Goal: Contribute content: Contribute content

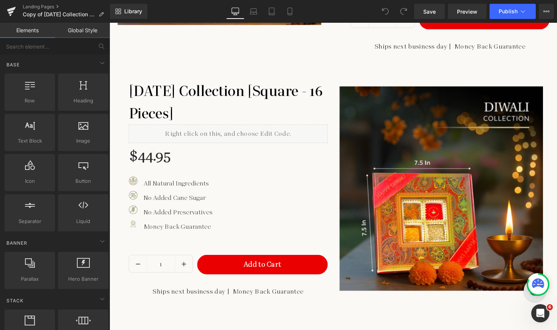
scroll to position [496, 0]
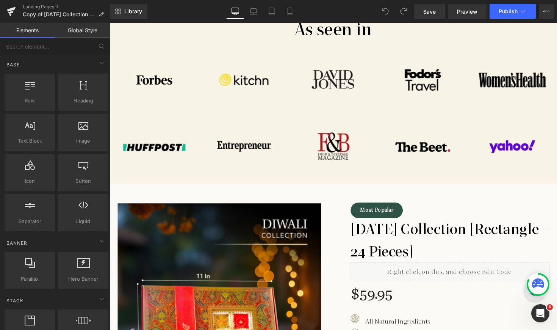
click at [369, 204] on div "Most Popular Button [DATE] Collection [Rectangle - 24 Pieces] Heading Liquid $5…" at bounding box center [452, 319] width 216 height 248
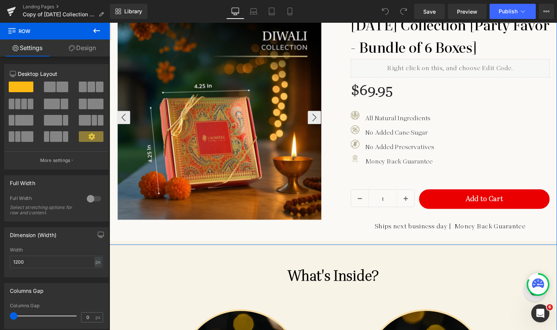
scroll to position [1222, 0]
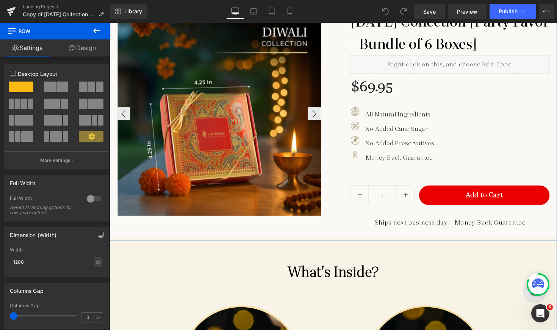
click at [320, 170] on img at bounding box center [222, 115] width 209 height 209
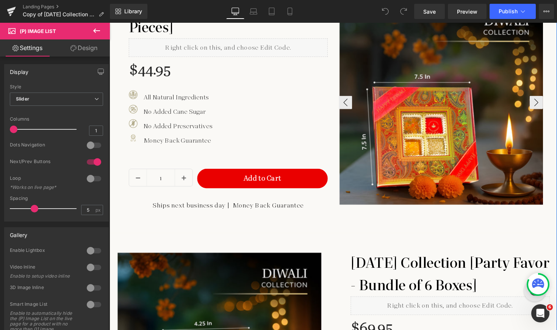
scroll to position [809, 0]
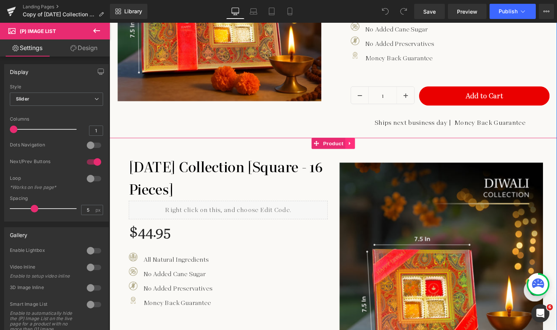
click at [355, 145] on icon at bounding box center [356, 146] width 2 height 3
click at [348, 145] on icon at bounding box center [350, 146] width 5 height 5
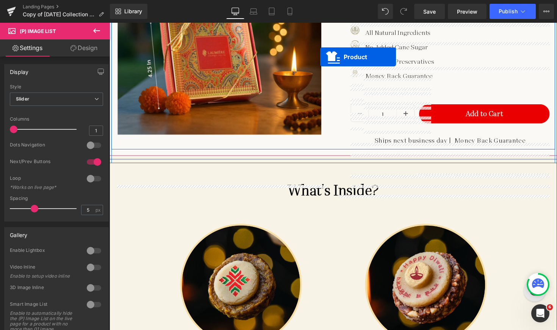
scroll to position [1242, 0]
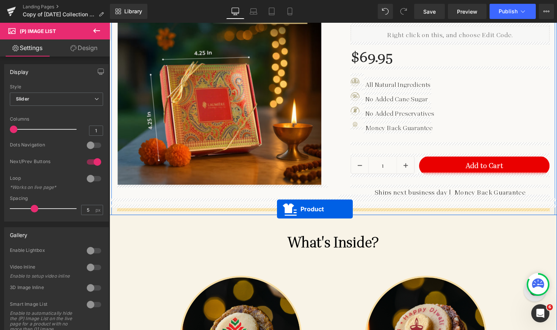
drag, startPoint x: 319, startPoint y: 59, endPoint x: 281, endPoint y: 213, distance: 158.5
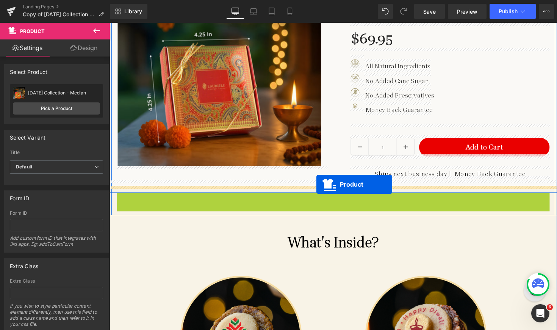
drag, startPoint x: 320, startPoint y: 199, endPoint x: 321, endPoint y: 188, distance: 11.1
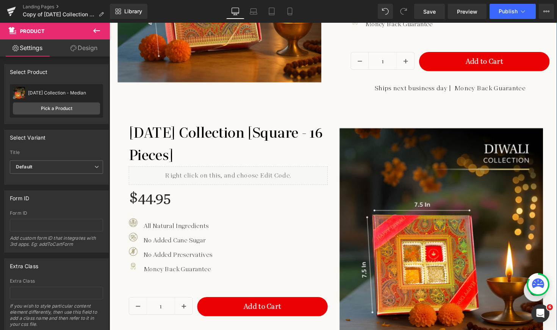
scroll to position [1334, 0]
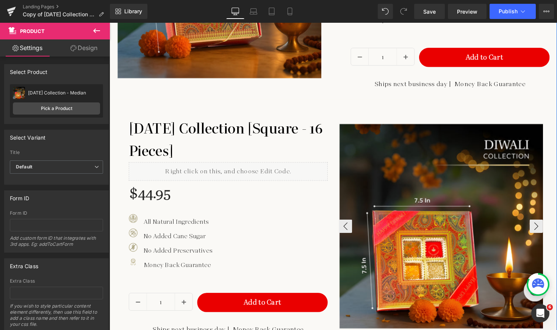
click at [374, 127] on img at bounding box center [449, 231] width 209 height 209
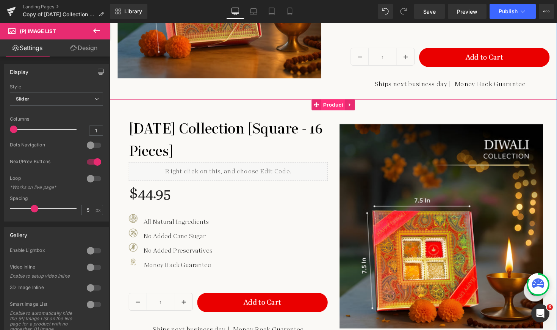
click at [339, 106] on span "Product" at bounding box center [339, 106] width 25 height 11
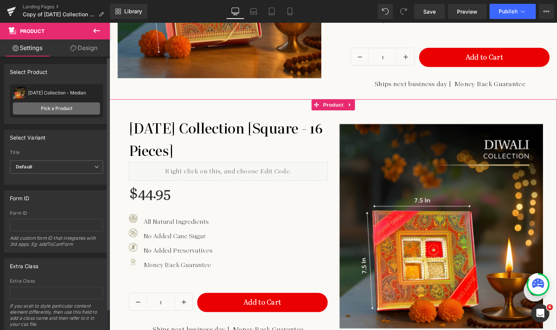
click at [53, 111] on link "Pick a Product" at bounding box center [56, 108] width 87 height 12
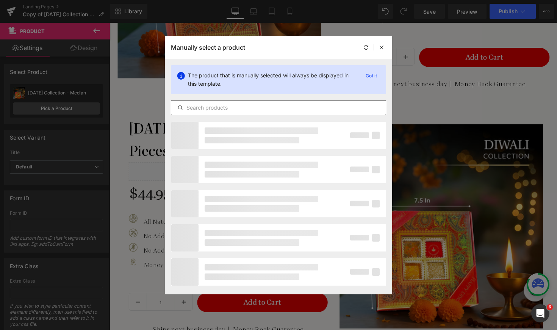
click at [269, 105] on input "text" at bounding box center [278, 107] width 214 height 9
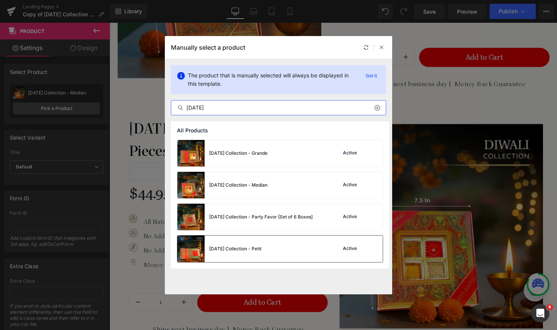
type input "[DATE]"
click at [259, 249] on div "Diwali Collection - Petit" at bounding box center [235, 248] width 52 height 7
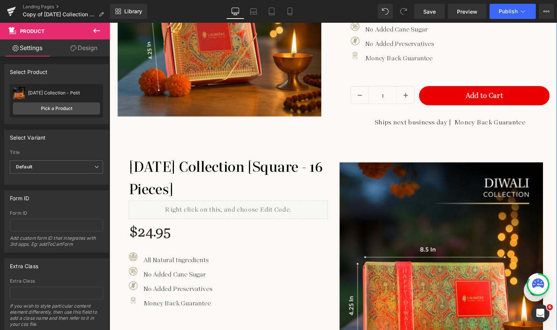
scroll to position [1305, 0]
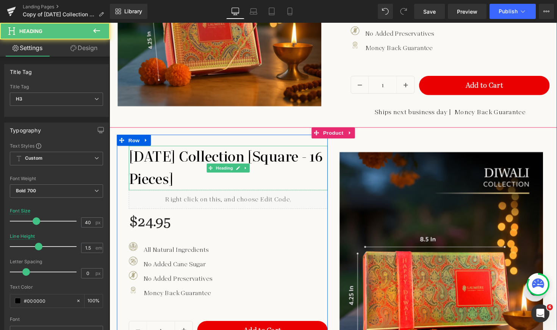
click at [233, 158] on h3 "Diwali Collection [Square - 16 Pieces]" at bounding box center [231, 170] width 204 height 45
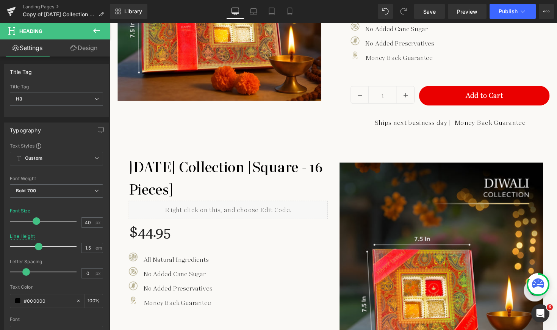
scroll to position [799, 0]
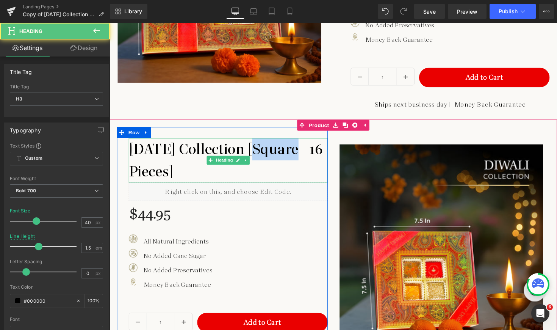
drag, startPoint x: 260, startPoint y: 150, endPoint x: 304, endPoint y: 151, distance: 44.3
click at [304, 151] on h3 "Diwali Collection [Square - 16 Pieces]" at bounding box center [231, 163] width 204 height 45
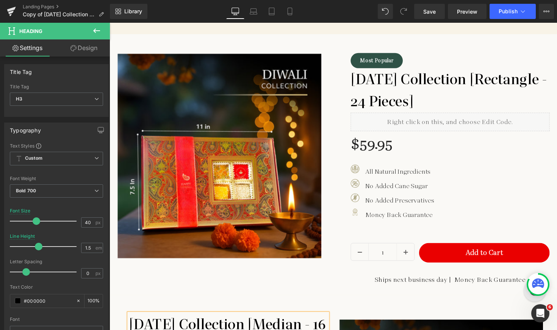
scroll to position [618, 0]
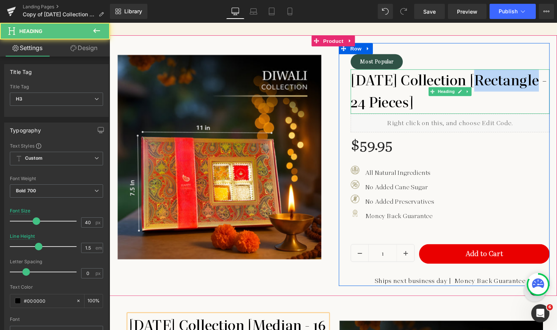
drag, startPoint x: 491, startPoint y: 80, endPoint x: 552, endPoint y: 83, distance: 61.0
click at [552, 83] on h3 "Diwali Collection [Rectangle - 24 Pieces]" at bounding box center [458, 92] width 204 height 45
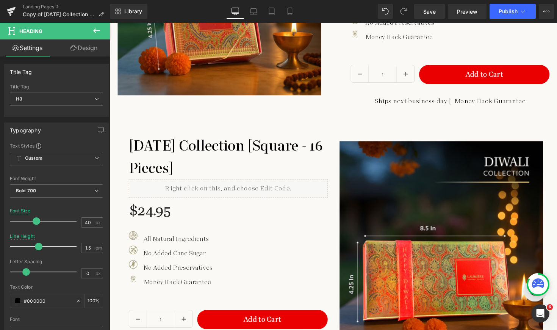
scroll to position [1318, 0]
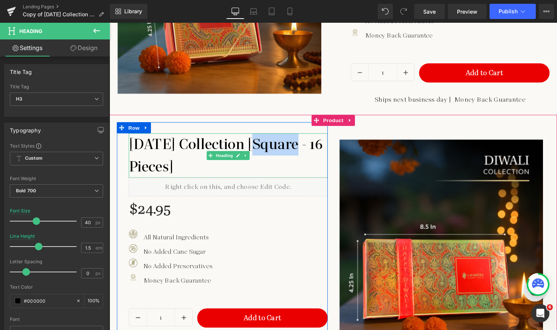
drag, startPoint x: 258, startPoint y: 145, endPoint x: 304, endPoint y: 147, distance: 45.9
click at [304, 147] on h3 "Diwali Collection [Square - 16 Pieces]" at bounding box center [231, 158] width 204 height 45
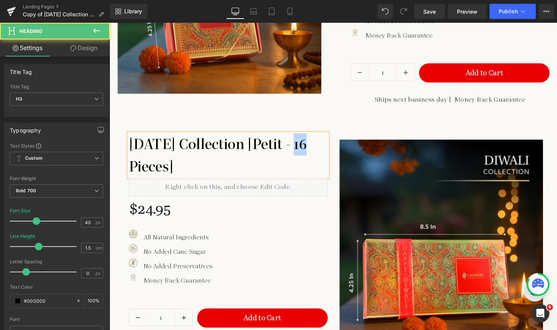
drag, startPoint x: 305, startPoint y: 144, endPoint x: 315, endPoint y: 145, distance: 10.3
click at [315, 145] on h3 "Diwali Collection [Petit - 16 Pieces]" at bounding box center [231, 158] width 204 height 45
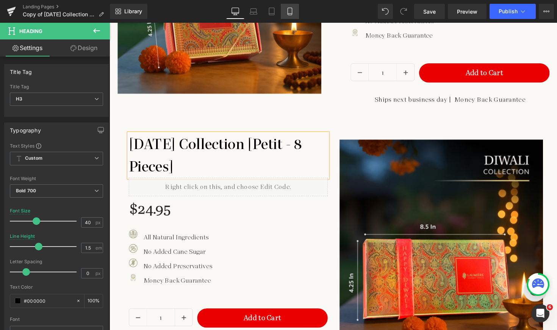
click at [289, 13] on icon at bounding box center [290, 12] width 8 height 8
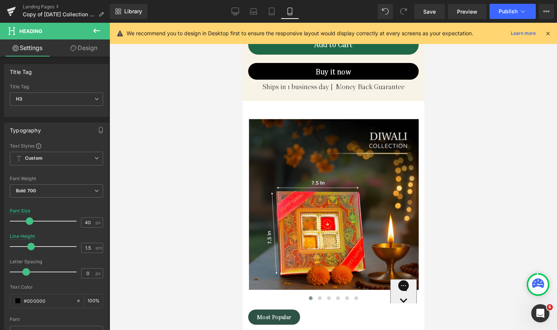
scroll to position [873, 0]
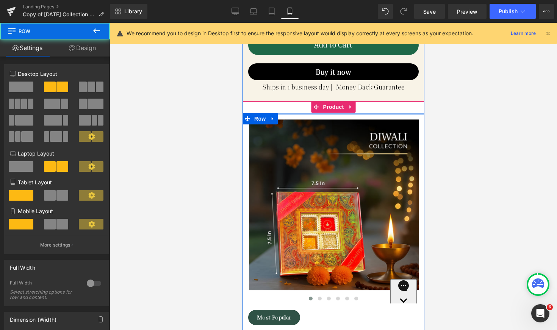
click at [331, 113] on div at bounding box center [333, 114] width 182 height 2
click at [331, 101] on span "Product" at bounding box center [333, 106] width 25 height 11
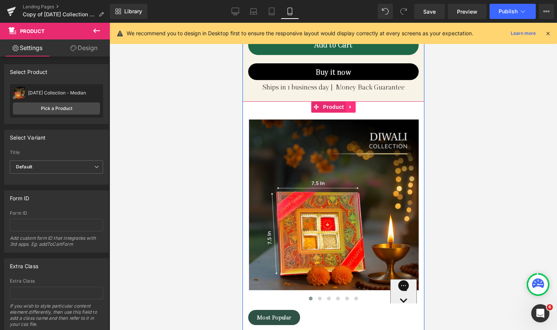
click at [350, 104] on icon at bounding box center [350, 107] width 5 height 6
click at [343, 104] on icon at bounding box center [345, 107] width 5 height 6
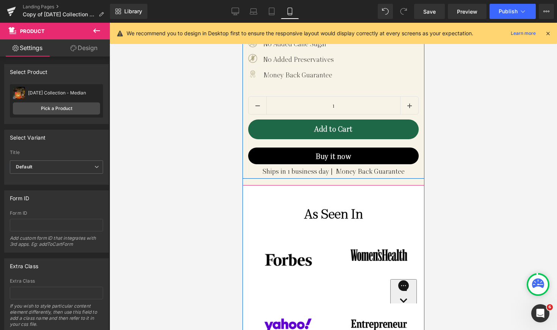
scroll to position [1777, 0]
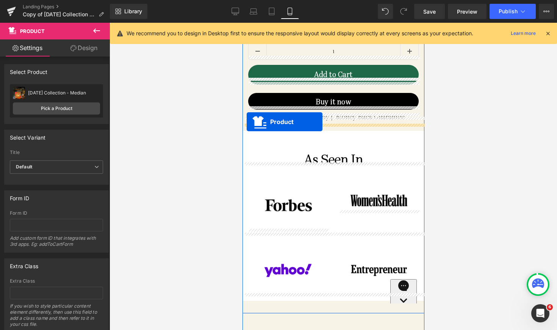
drag, startPoint x: 313, startPoint y: 176, endPoint x: 246, endPoint y: 122, distance: 86.1
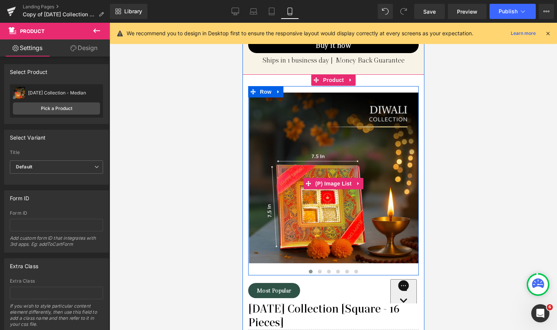
scroll to position [1808, 0]
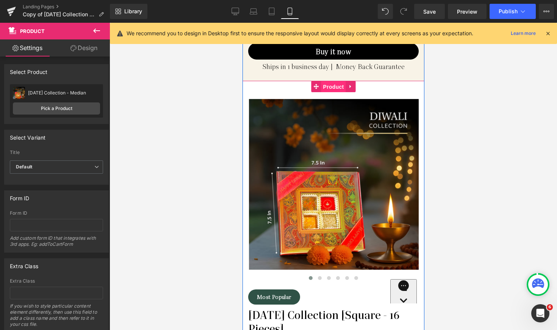
click at [330, 84] on span "Product" at bounding box center [333, 86] width 25 height 11
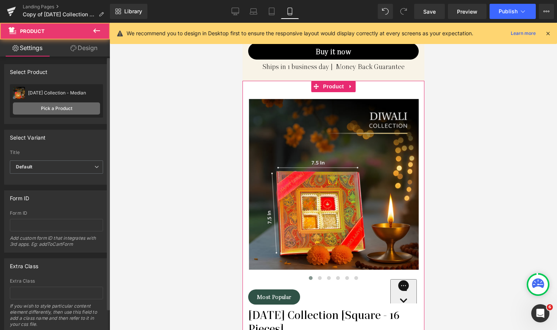
click at [59, 112] on link "Pick a Product" at bounding box center [56, 108] width 87 height 12
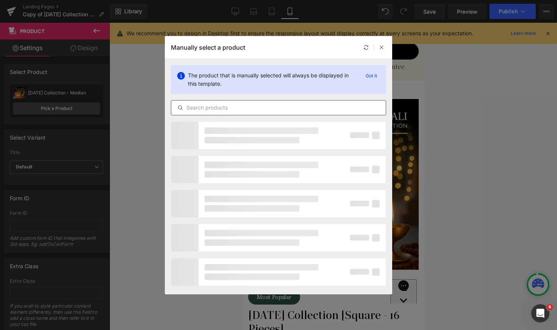
click at [217, 106] on input "text" at bounding box center [278, 107] width 214 height 9
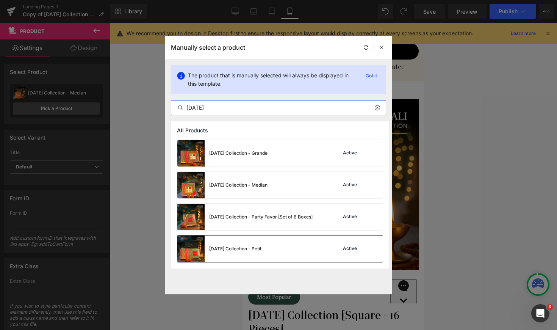
type input "[DATE]"
click at [244, 249] on div "Diwali Collection - Petit" at bounding box center [235, 248] width 52 height 7
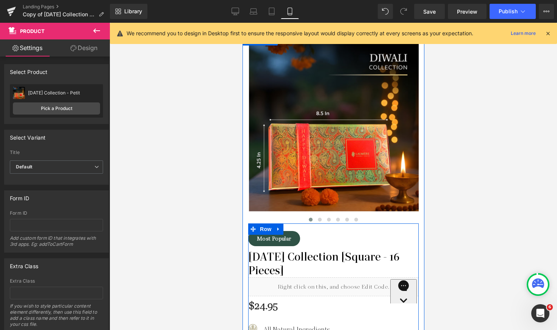
scroll to position [1868, 0]
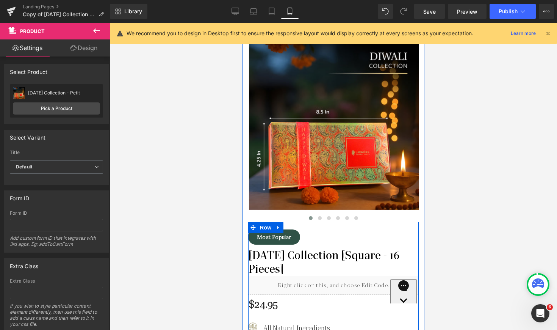
click at [323, 248] on h3 "Diwali Collection [Square - 16 Pieces]" at bounding box center [333, 261] width 170 height 27
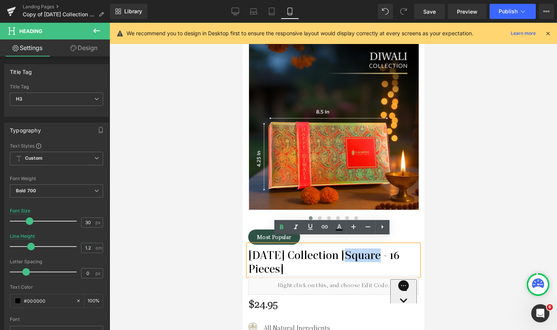
drag, startPoint x: 347, startPoint y: 247, endPoint x: 378, endPoint y: 250, distance: 32.0
click at [378, 250] on h3 "Diwali Collection [Square - 16 Pieces]" at bounding box center [333, 261] width 170 height 27
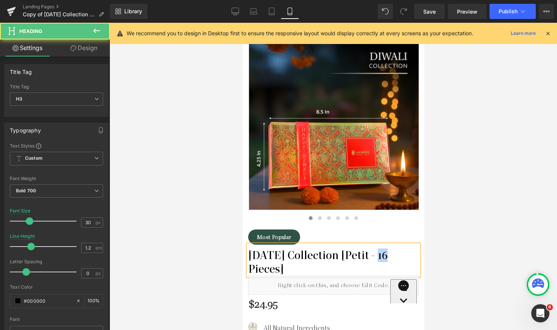
drag, startPoint x: 379, startPoint y: 247, endPoint x: 387, endPoint y: 248, distance: 8.4
click at [387, 248] on h3 "Diwali Collection [Petit - 16 Pieces]" at bounding box center [333, 261] width 170 height 27
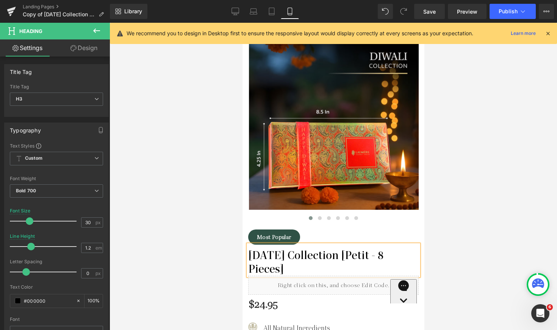
click at [438, 244] on div at bounding box center [332, 176] width 447 height 307
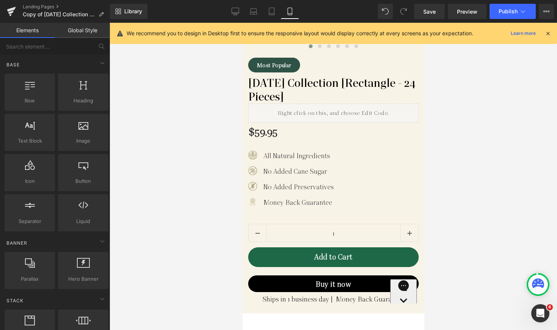
scroll to position [659, 0]
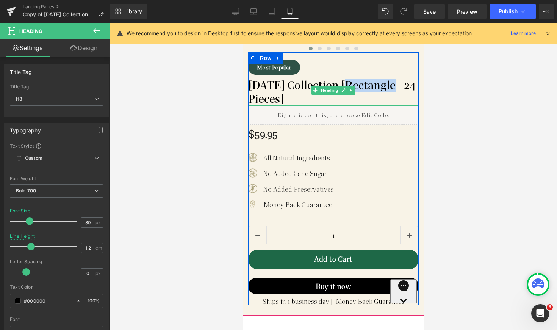
drag, startPoint x: 345, startPoint y: 80, endPoint x: 395, endPoint y: 81, distance: 49.6
click at [395, 81] on h3 "Diwali Collection [Rectangle - 24 Pieces]" at bounding box center [333, 91] width 170 height 27
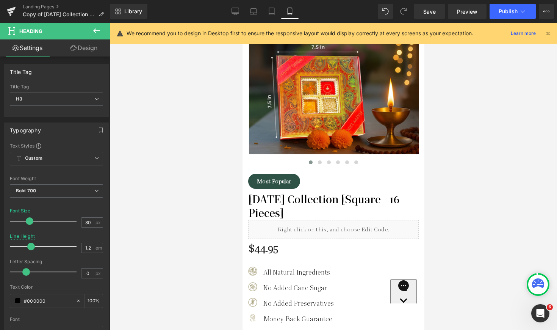
scroll to position [1014, 0]
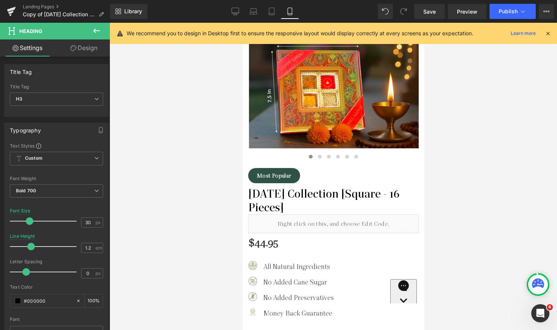
click at [359, 189] on h3 "Diwali Collection [Square - 16 Pieces]" at bounding box center [333, 200] width 170 height 27
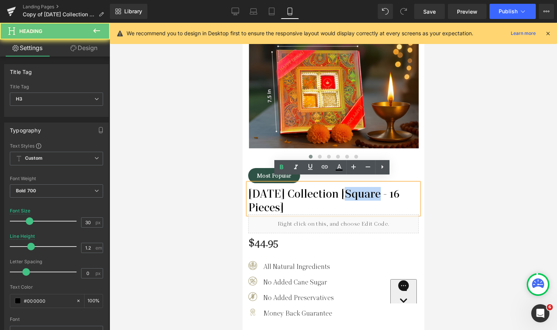
click at [359, 189] on h3 "Diwali Collection [Square - 16 Pieces]" at bounding box center [333, 200] width 170 height 27
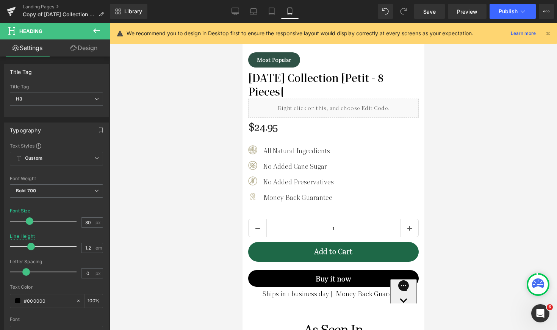
scroll to position [2093, 0]
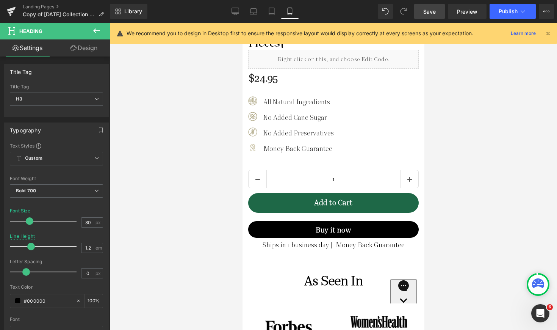
click at [429, 10] on span "Save" at bounding box center [429, 12] width 12 height 8
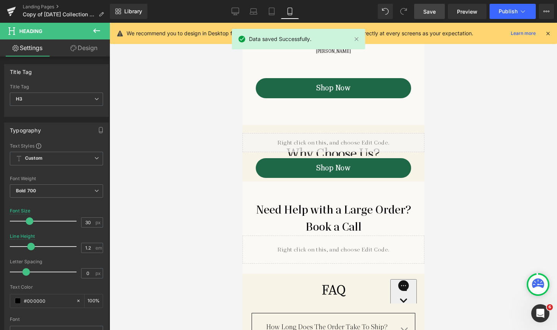
scroll to position [3148, 0]
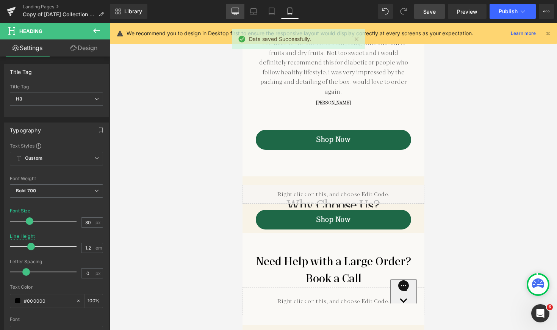
click at [237, 11] on icon at bounding box center [235, 12] width 8 height 8
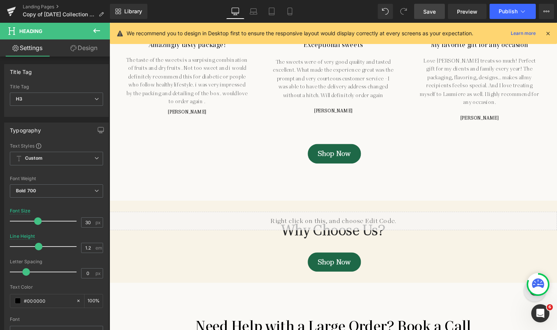
scroll to position [2429, 0]
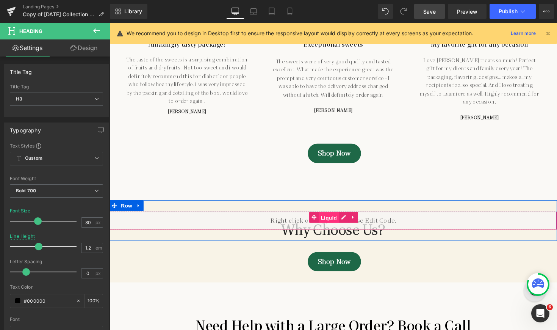
click at [335, 216] on span "Liquid" at bounding box center [334, 221] width 20 height 11
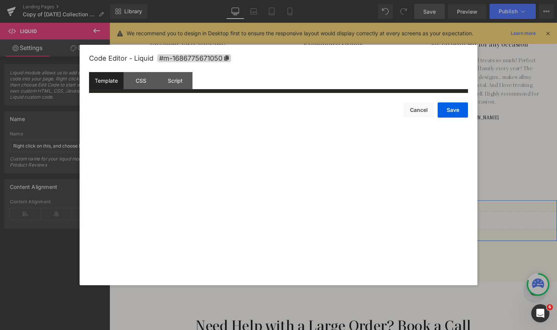
click at [313, 0] on div "Liquid You are previewing how the will restyle your page. You can not edit Elem…" at bounding box center [278, 0] width 557 height 0
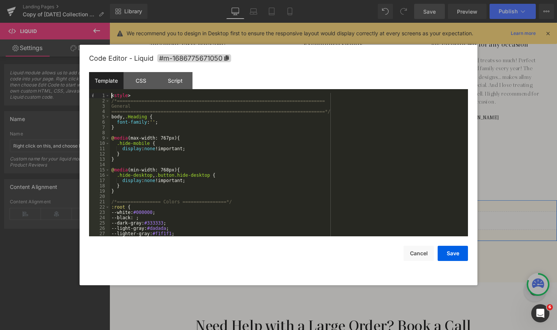
click at [250, 187] on div "< style > /*===================================================================…" at bounding box center [287, 170] width 355 height 154
click at [417, 252] on button "Cancel" at bounding box center [418, 252] width 30 height 15
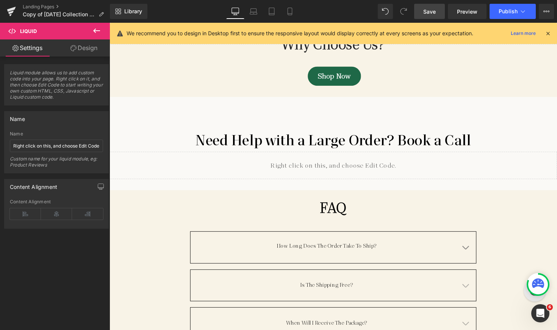
scroll to position [2648, 0]
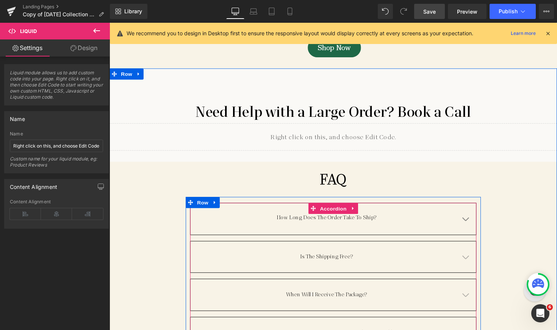
click at [346, 207] on link "Accordion" at bounding box center [333, 212] width 41 height 11
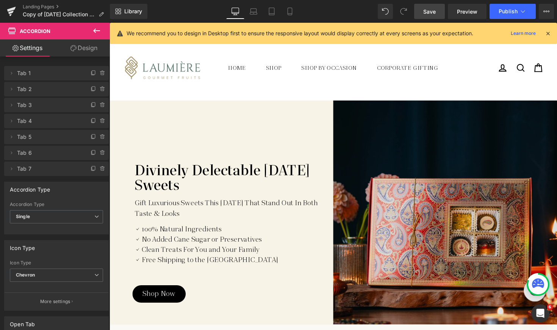
scroll to position [0, 0]
click at [390, 158] on img at bounding box center [453, 216] width 229 height 229
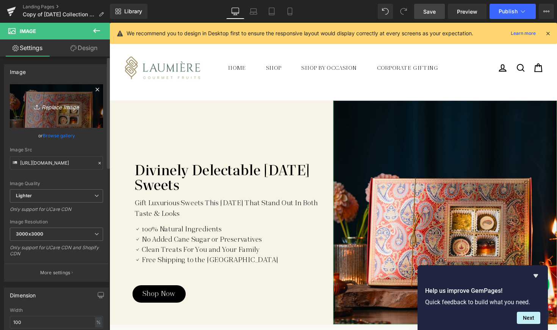
click at [47, 109] on icon "Replace Image" at bounding box center [56, 105] width 61 height 9
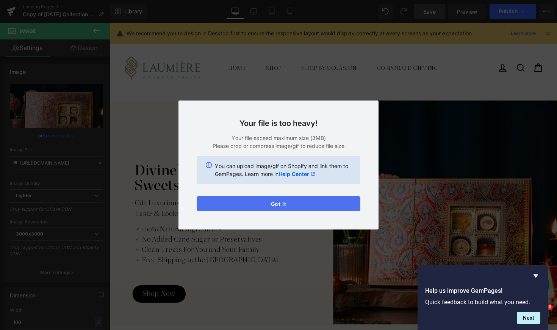
click at [269, 203] on button "Got it" at bounding box center [279, 203] width 164 height 15
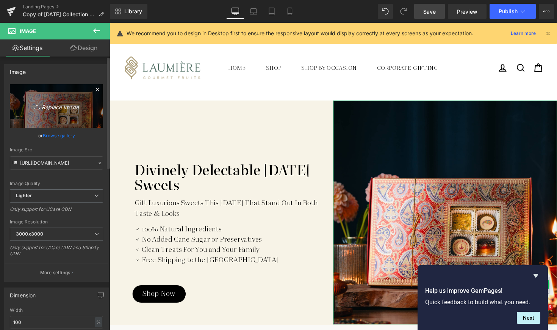
click at [48, 109] on icon "Replace Image" at bounding box center [56, 105] width 61 height 9
type input "C:\fakepath\Frame 2142-min.jpg"
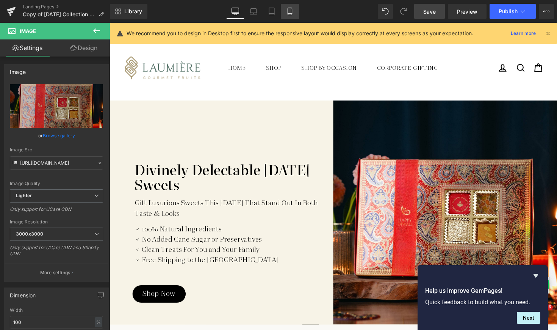
click at [294, 12] on link "Mobile" at bounding box center [290, 11] width 18 height 15
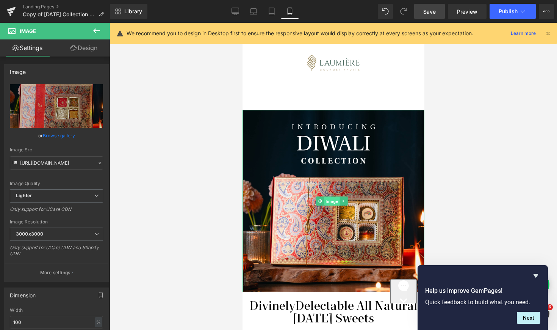
click at [330, 196] on span "Image" at bounding box center [331, 200] width 16 height 9
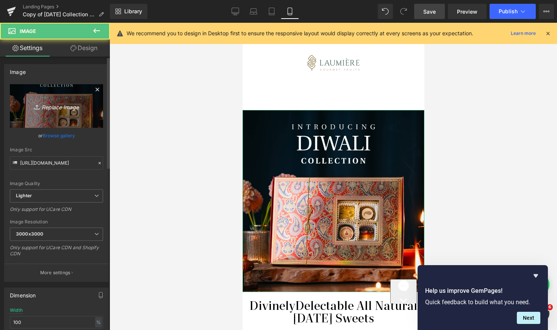
click at [58, 104] on icon "Replace Image" at bounding box center [56, 105] width 61 height 9
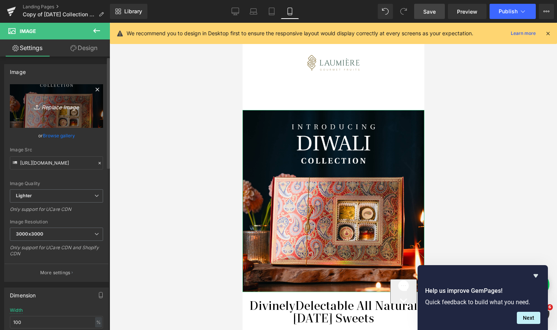
type input "C:\fakepath\Frame 2143-min.jpg"
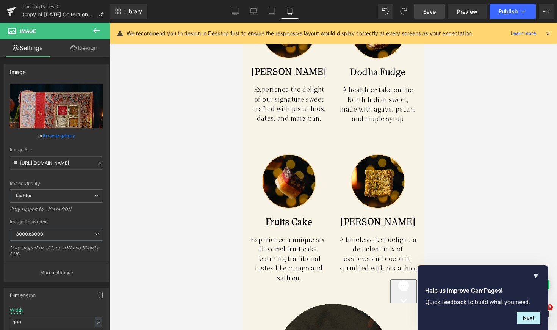
scroll to position [2414, 0]
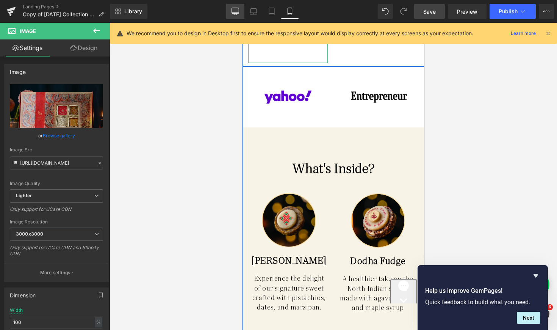
click at [238, 11] on icon at bounding box center [235, 12] width 8 height 8
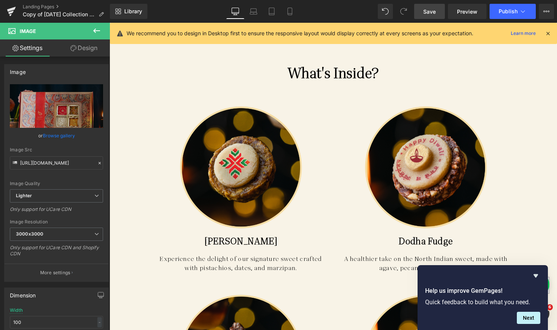
scroll to position [1689, 0]
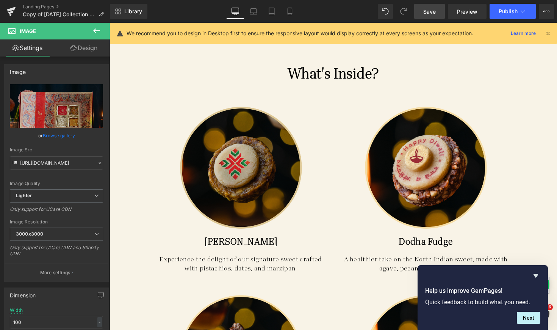
click at [231, 171] on div "Image" at bounding box center [244, 171] width 178 height 125
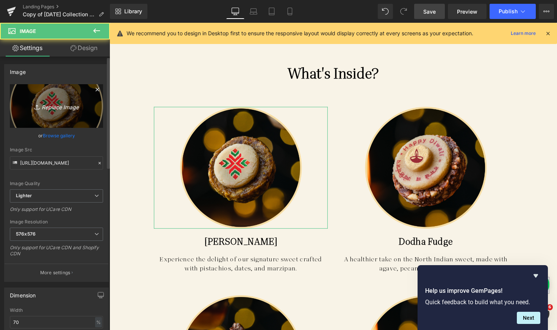
click at [56, 103] on icon "Replace Image" at bounding box center [56, 105] width 61 height 9
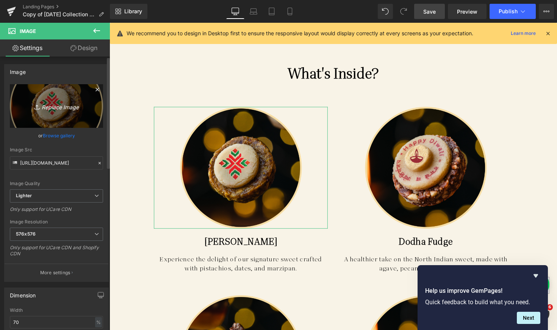
type input "C:\fakepath\Ellipse 67-min.png"
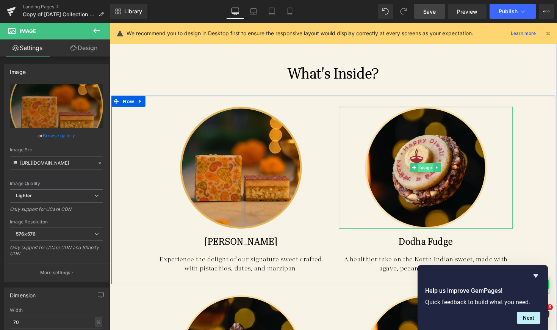
click at [436, 167] on span "Image" at bounding box center [433, 171] width 16 height 9
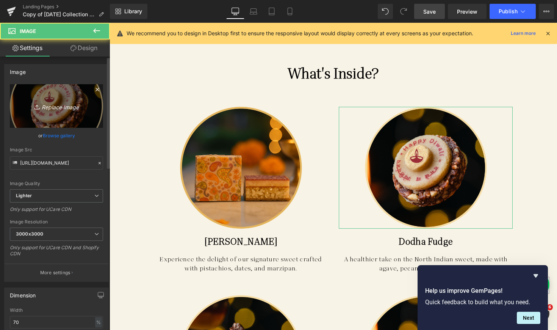
click at [72, 109] on icon "Replace Image" at bounding box center [56, 105] width 61 height 9
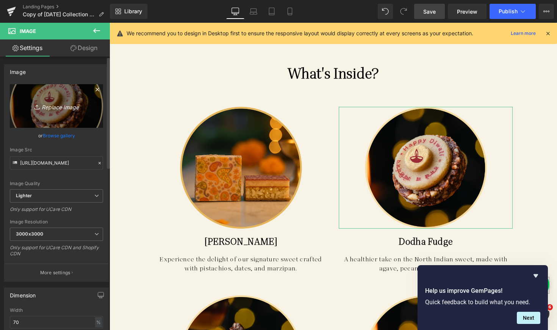
type input "C:\fakepath\Ellipse 68-min.png"
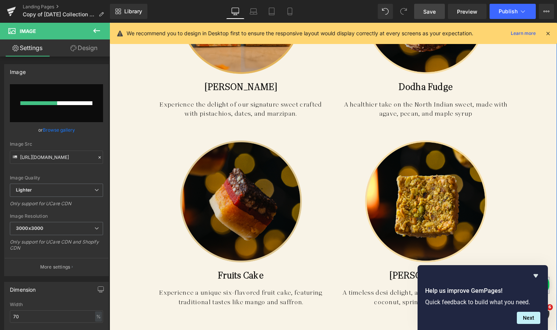
scroll to position [1848, 0]
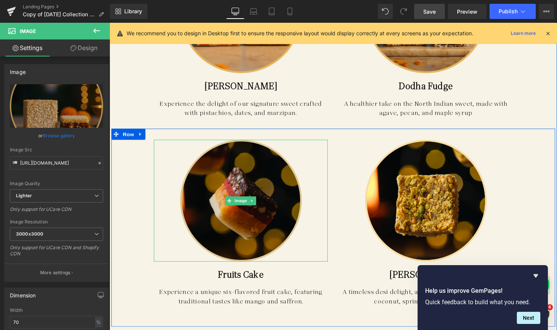
click at [243, 201] on div "Image" at bounding box center [244, 204] width 178 height 125
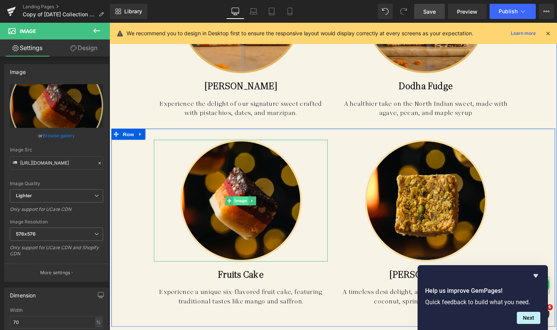
click at [244, 202] on span "Image" at bounding box center [244, 204] width 16 height 9
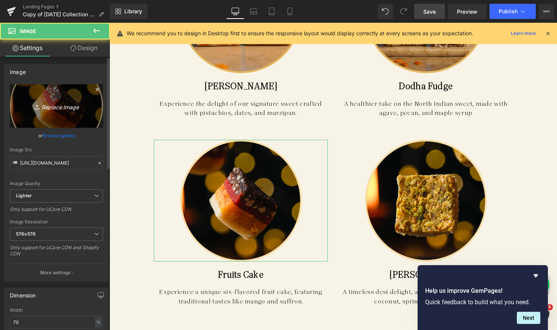
click at [58, 106] on icon "Replace Image" at bounding box center [56, 105] width 61 height 9
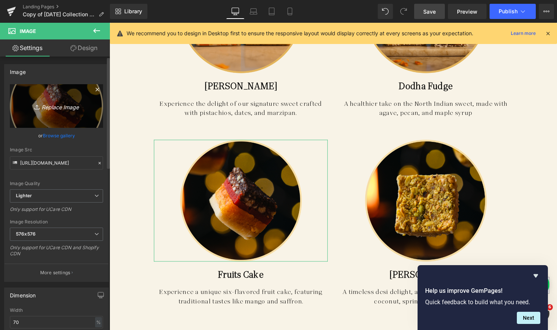
type input "C:\fakepath\Ellipse 69-min.png"
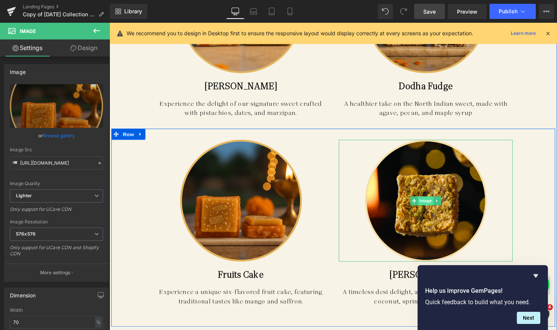
click at [432, 200] on span "Image" at bounding box center [433, 204] width 16 height 9
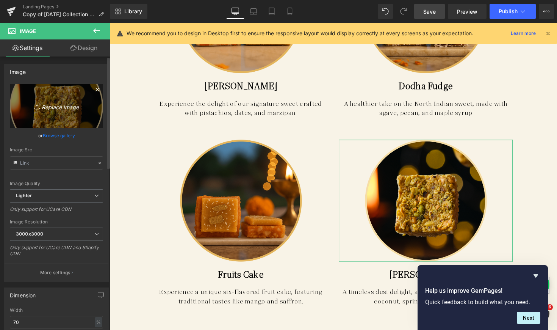
click at [71, 106] on icon "Replace Image" at bounding box center [56, 105] width 61 height 9
type input "C:\fakepath\Ellipse 70-min.png"
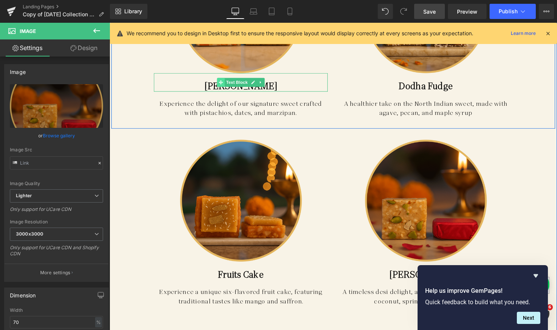
click at [220, 84] on span at bounding box center [224, 83] width 8 height 9
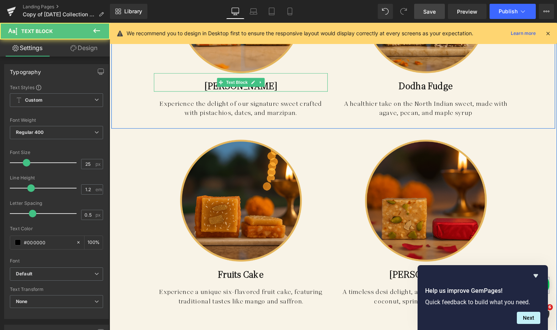
click at [202, 82] on p "[PERSON_NAME]" at bounding box center [244, 87] width 178 height 11
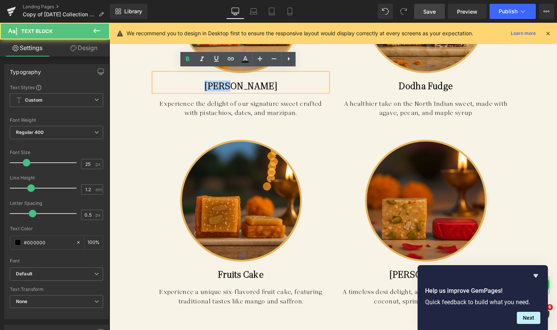
click at [202, 82] on p "[PERSON_NAME]" at bounding box center [244, 87] width 178 height 11
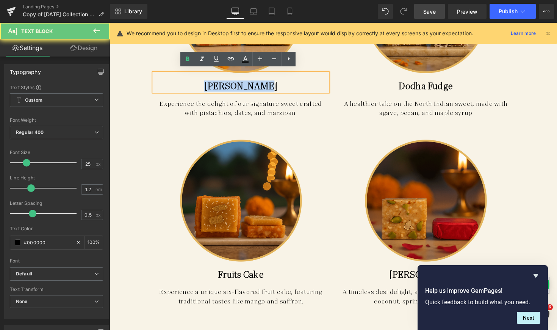
click at [202, 82] on p "[PERSON_NAME]" at bounding box center [244, 87] width 178 height 11
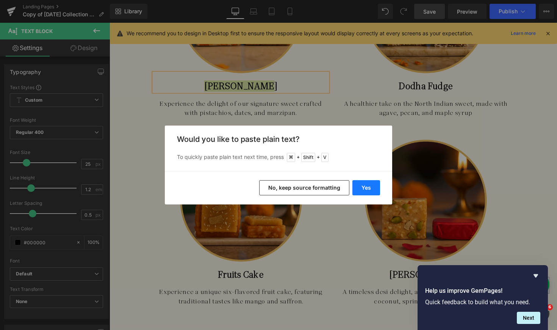
click at [363, 187] on button "Yes" at bounding box center [366, 187] width 28 height 15
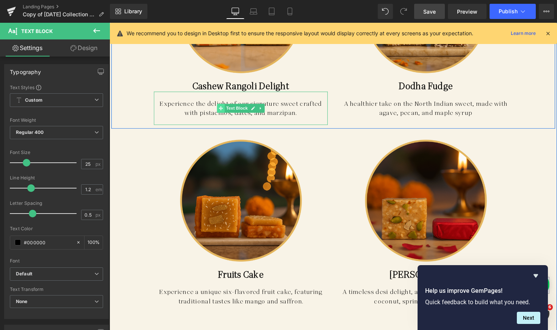
click at [225, 106] on span at bounding box center [224, 110] width 8 height 9
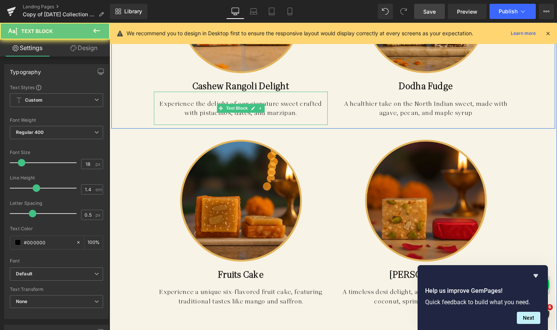
click at [192, 102] on p "Experience the delight of our signature sweet crafted with pistachios, dates, a…" at bounding box center [244, 110] width 178 height 19
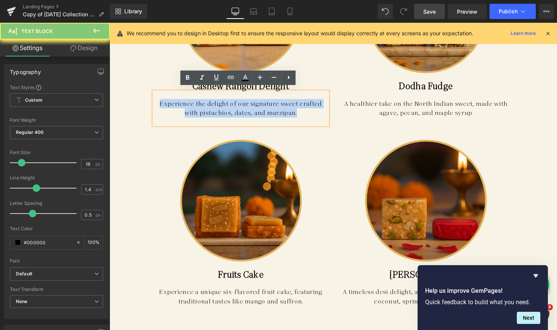
click at [192, 102] on p "Experience the delight of our signature sweet crafted with pistachios, dates, a…" at bounding box center [244, 110] width 178 height 19
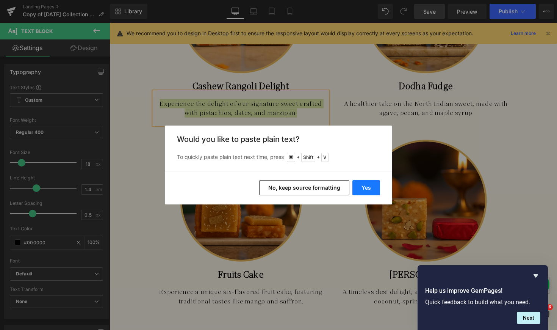
click at [372, 187] on button "Yes" at bounding box center [366, 187] width 28 height 15
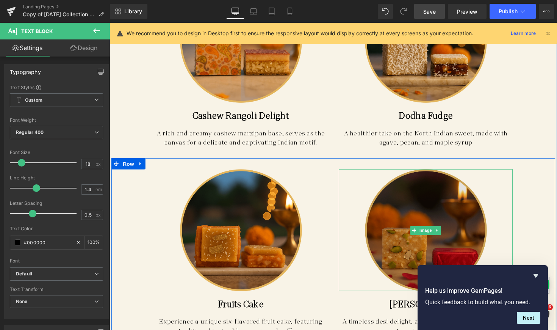
scroll to position [1814, 0]
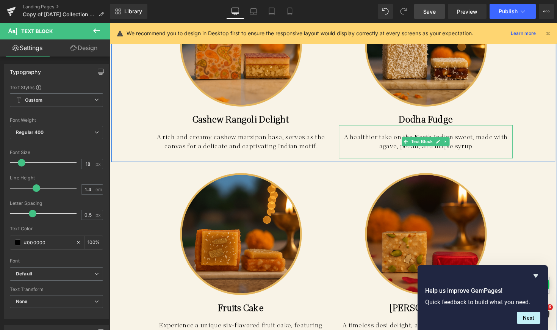
click at [387, 138] on p "A healthier take on the North Indian sweet, made with agave, pecan, and maple s…" at bounding box center [433, 144] width 178 height 19
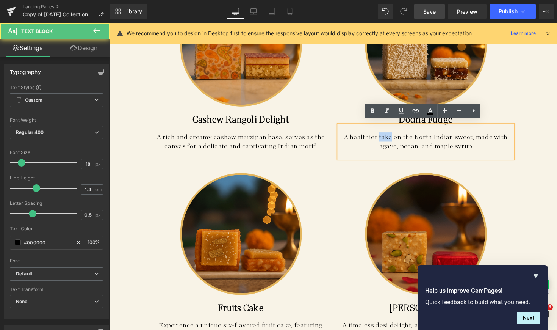
click at [387, 138] on p "A healthier take on the North Indian sweet, made with agave, pecan, and maple s…" at bounding box center [433, 144] width 178 height 19
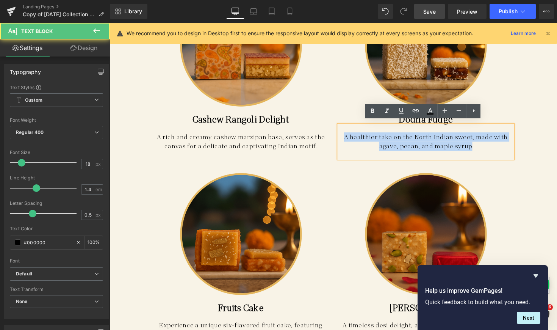
click at [387, 138] on p "A healthier take on the North Indian sweet, made with agave, pecan, and maple s…" at bounding box center [433, 144] width 178 height 19
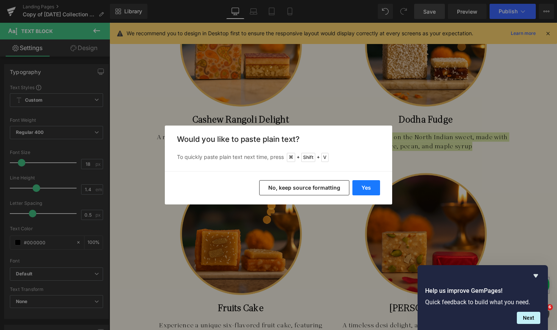
drag, startPoint x: 366, startPoint y: 183, endPoint x: 256, endPoint y: 156, distance: 114.0
click at [366, 183] on button "Yes" at bounding box center [366, 187] width 28 height 15
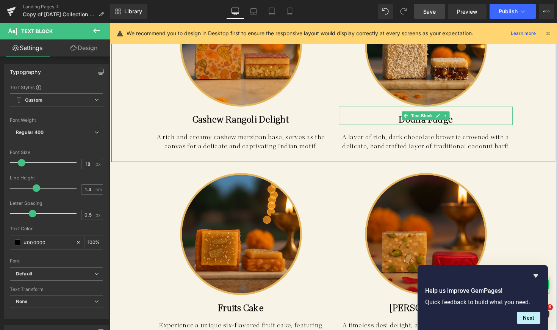
click at [428, 116] on span "Text Block" at bounding box center [429, 117] width 25 height 9
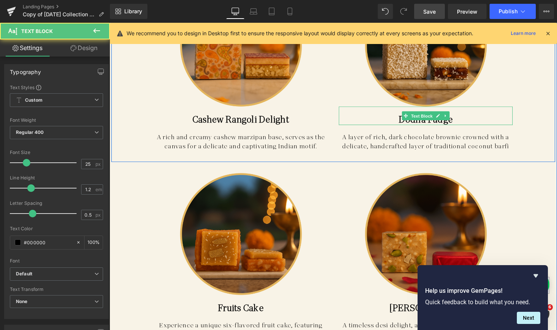
click at [428, 116] on span "Text Block" at bounding box center [429, 117] width 25 height 9
click at [395, 116] on p "Dodha Fudge" at bounding box center [433, 121] width 178 height 11
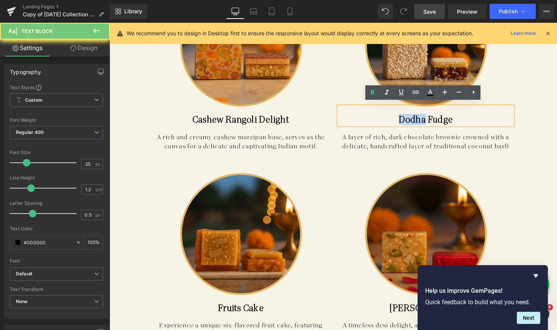
click at [395, 116] on p "Dodha Fudge" at bounding box center [433, 121] width 178 height 11
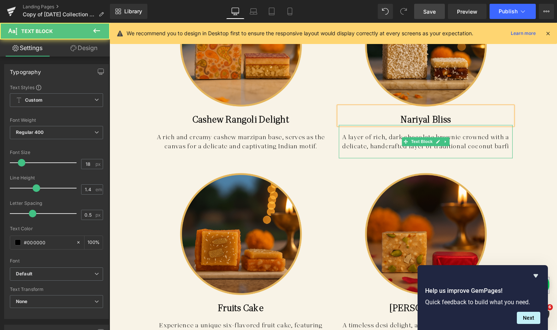
click at [514, 144] on p "A layer of rich, dark chocolate brownie crowned with a delicate, handcrafted la…" at bounding box center [433, 144] width 178 height 19
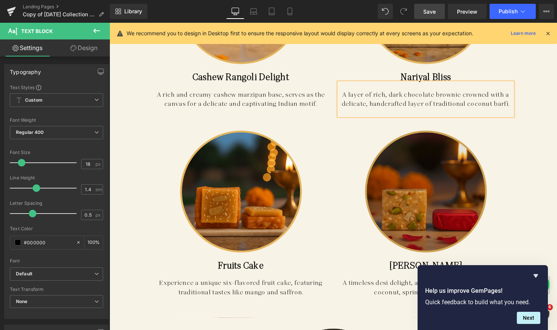
scroll to position [1859, 0]
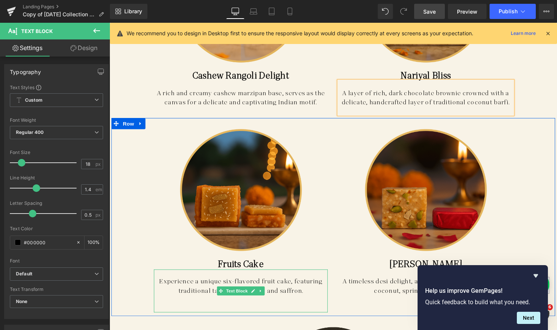
click at [244, 287] on p "Experience a unique six-flavored fruit cake, featuring traditional tastes like …" at bounding box center [244, 292] width 178 height 19
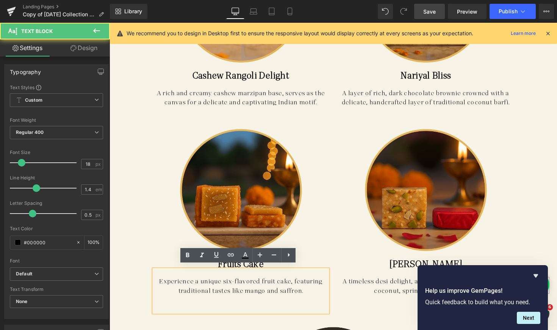
click at [226, 286] on p "Experience a unique six-flavored fruit cake, featuring traditional tastes like …" at bounding box center [244, 292] width 178 height 19
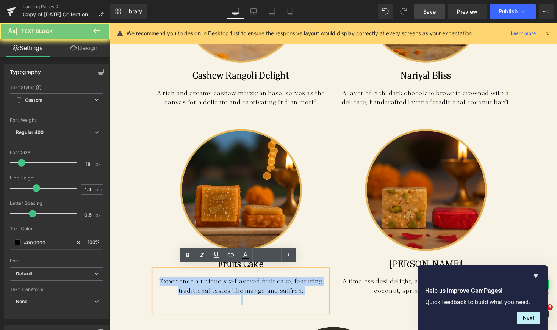
click at [226, 286] on p "Experience a unique six-flavored fruit cake, featuring traditional tastes like …" at bounding box center [244, 292] width 178 height 19
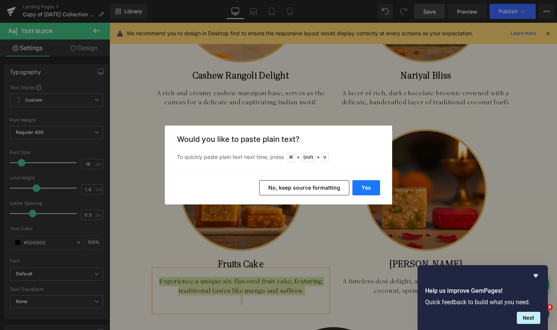
click at [369, 188] on button "Yes" at bounding box center [366, 187] width 28 height 15
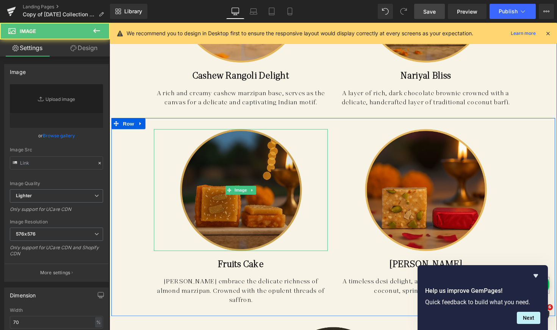
click at [262, 222] on img at bounding box center [244, 193] width 125 height 125
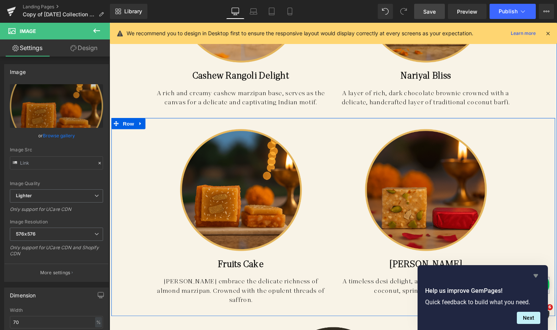
click at [537, 275] on icon "Hide survey" at bounding box center [535, 275] width 5 height 3
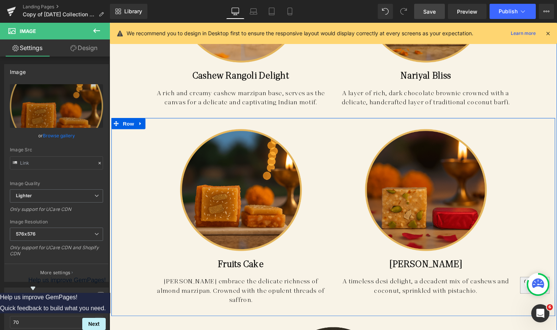
click at [547, 33] on icon at bounding box center [547, 33] width 7 height 7
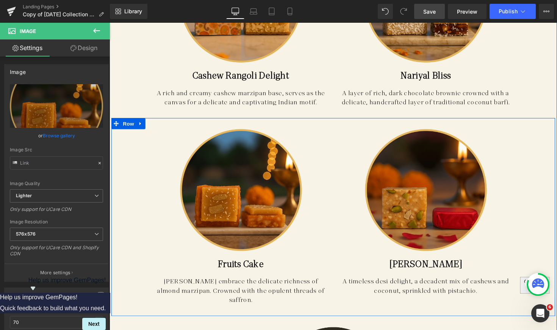
click at [431, 15] on span "Save" at bounding box center [429, 12] width 12 height 8
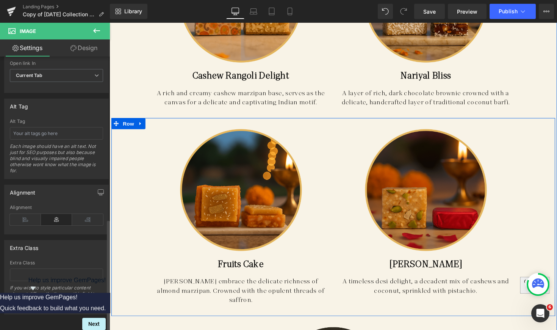
scroll to position [0, 0]
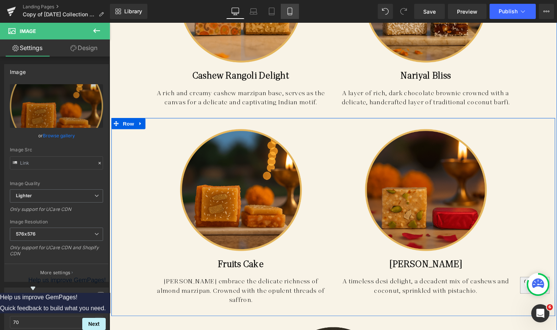
click at [288, 9] on icon at bounding box center [290, 12] width 8 height 8
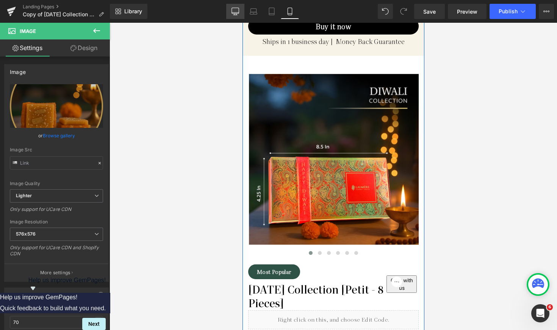
click at [243, 12] on link "Desktop" at bounding box center [235, 11] width 18 height 15
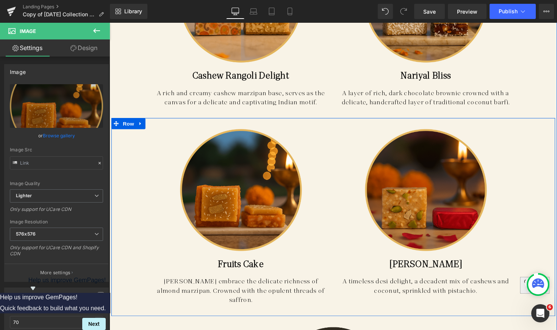
click at [95, 29] on icon at bounding box center [96, 30] width 7 height 5
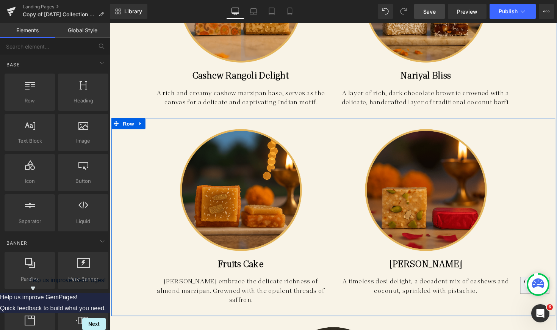
click at [436, 12] on span "Save" at bounding box center [429, 12] width 12 height 8
click at [499, 11] on span "Publish" at bounding box center [507, 11] width 19 height 6
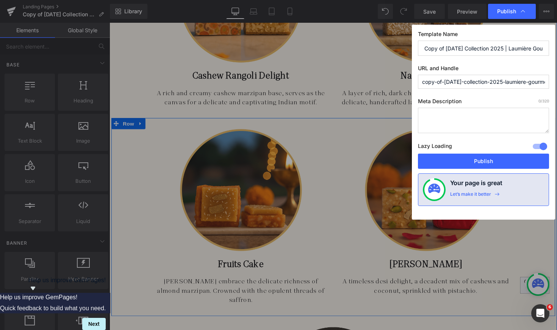
drag, startPoint x: 421, startPoint y: 82, endPoint x: 445, endPoint y: 84, distance: 24.3
click at [445, 84] on input "copy-of-[DATE]-collection-2025-laumiere-gourmet-fruits" at bounding box center [483, 82] width 131 height 14
type input "[DATE]-collection-2025-laumiere-gourmet-fruits"
click at [458, 162] on button "Publish" at bounding box center [483, 160] width 131 height 15
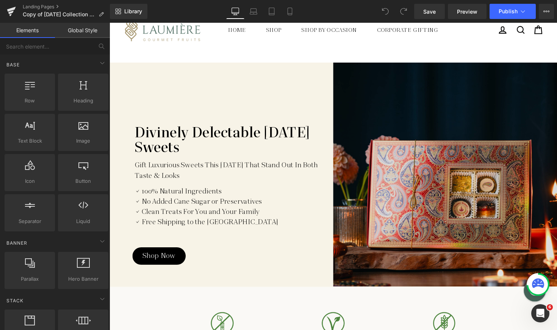
scroll to position [41, 0]
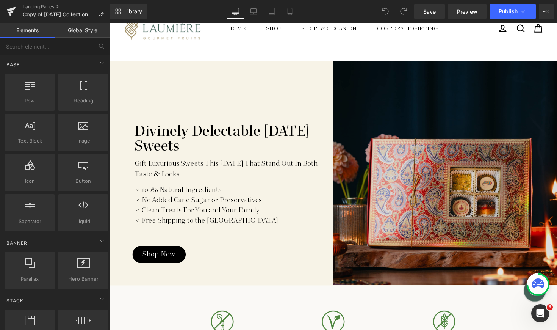
click at [436, 159] on img at bounding box center [453, 176] width 229 height 229
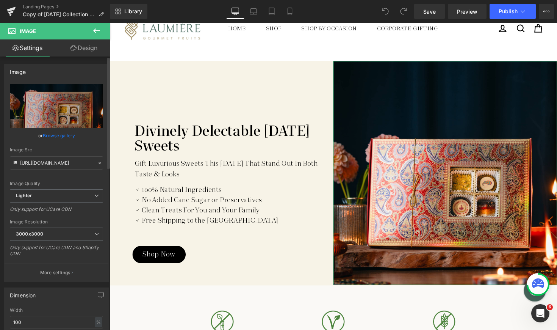
click at [59, 133] on link "Browse gallery" at bounding box center [59, 135] width 32 height 13
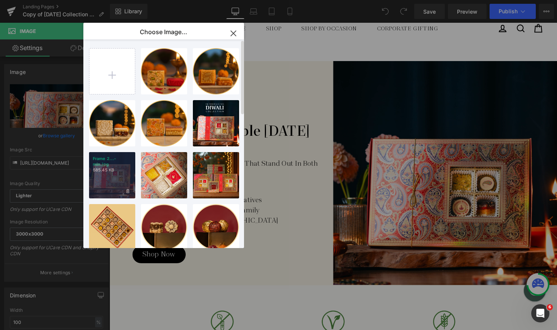
click at [119, 169] on div "Frame 2...-min.jpg 685.45 KB" at bounding box center [112, 175] width 46 height 46
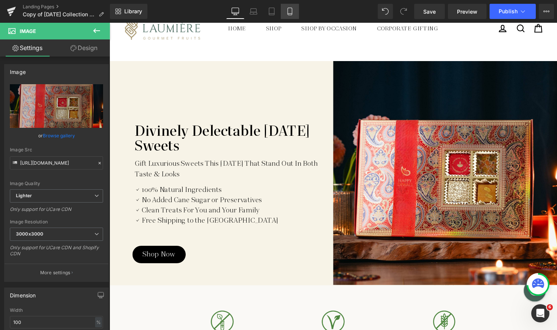
click at [291, 10] on icon at bounding box center [290, 12] width 8 height 8
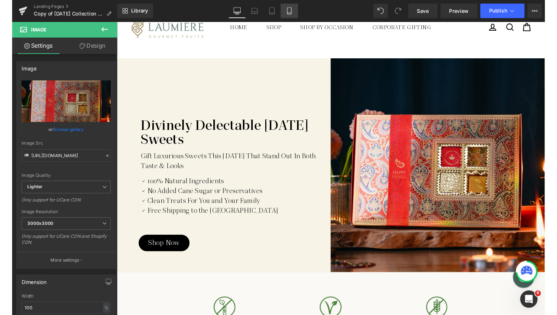
scroll to position [0, 0]
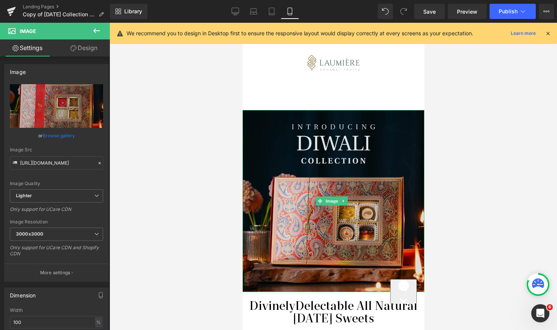
click at [338, 176] on img at bounding box center [333, 201] width 182 height 182
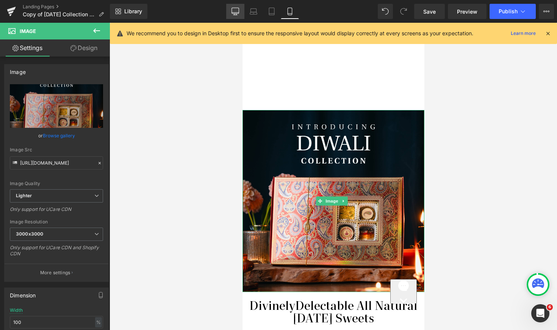
click at [237, 9] on icon at bounding box center [235, 12] width 8 height 8
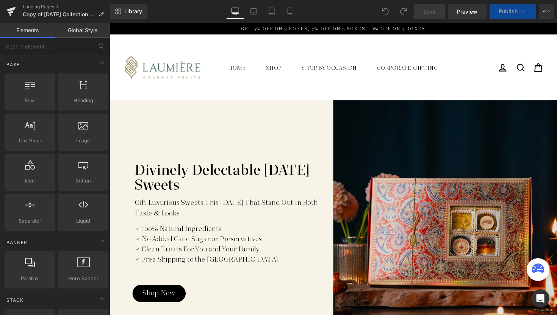
click at [414, 152] on img at bounding box center [453, 216] width 229 height 229
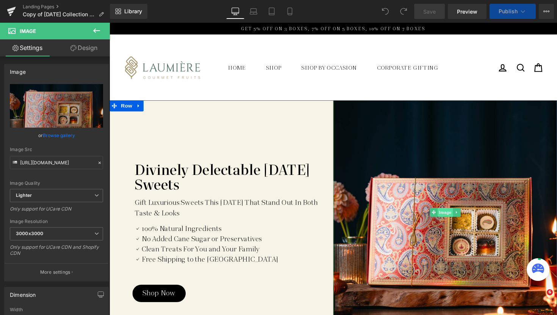
click at [453, 219] on span "Image" at bounding box center [453, 216] width 16 height 9
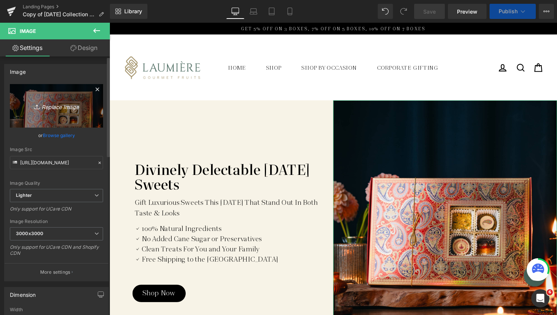
click at [56, 109] on icon "Replace Image" at bounding box center [56, 105] width 61 height 9
type input "C:\fakepath\Frame 2142-min.jpg"
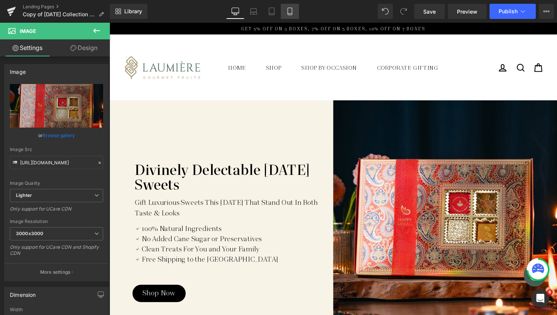
click at [292, 12] on icon at bounding box center [290, 12] width 8 height 8
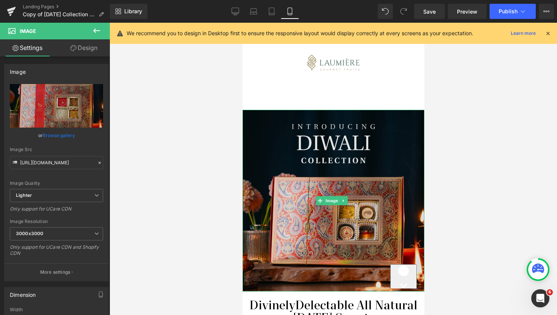
click at [300, 156] on img at bounding box center [333, 201] width 182 height 182
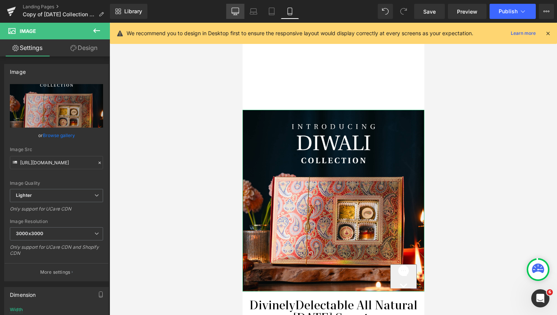
click at [235, 9] on icon at bounding box center [235, 12] width 8 height 8
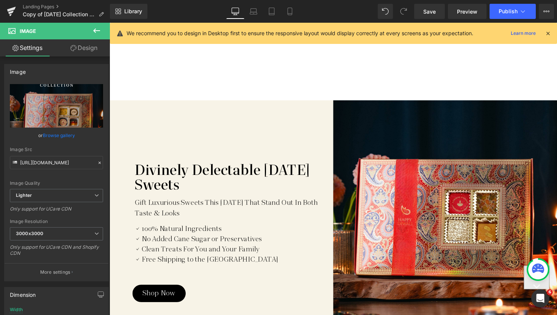
click at [546, 34] on icon at bounding box center [547, 33] width 7 height 7
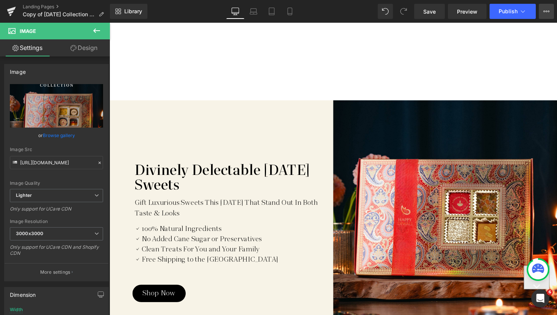
click at [544, 17] on button "View Live Page View with current Template Save Template to Library Schedule Pub…" at bounding box center [546, 11] width 15 height 15
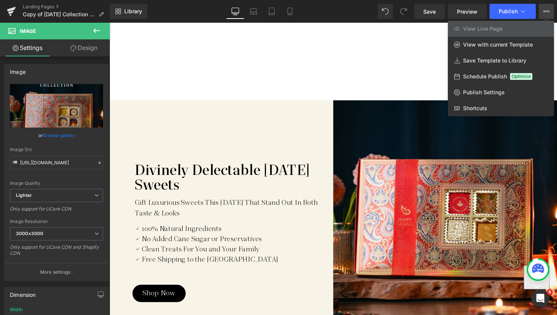
click at [544, 16] on button "View Live Page View with current Template Save Template to Library Schedule Pub…" at bounding box center [546, 11] width 15 height 15
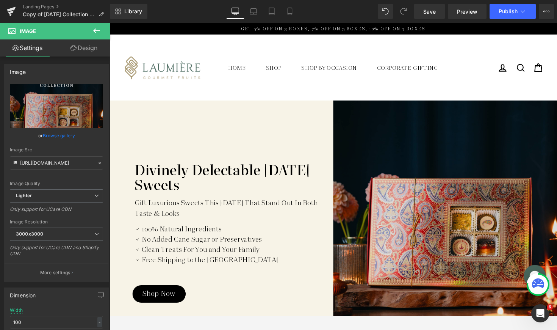
click at [408, 137] on img at bounding box center [453, 216] width 229 height 229
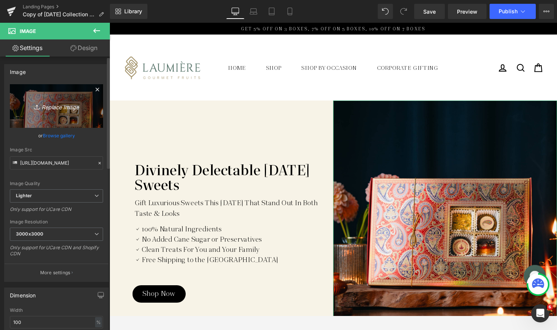
click at [50, 112] on link "Replace Image" at bounding box center [56, 106] width 93 height 44
type input "C:\fakepath\Frame 2142-min.jpg"
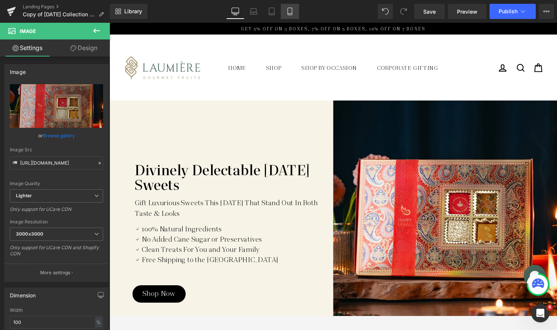
click at [291, 11] on icon at bounding box center [290, 12] width 8 height 8
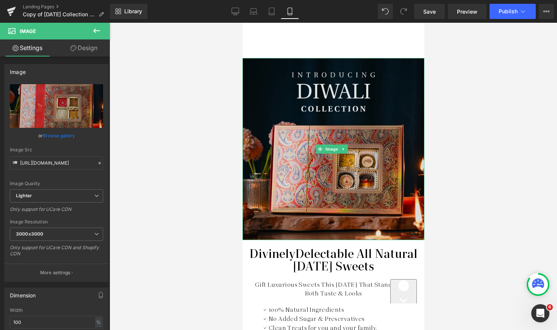
scroll to position [54, 0]
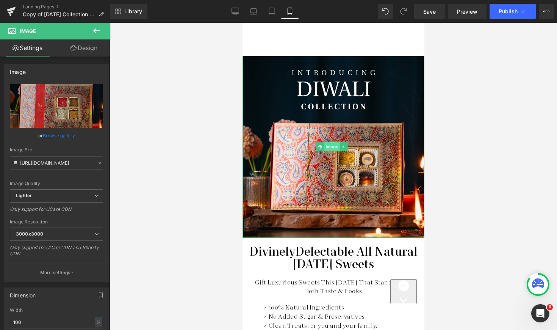
click at [331, 144] on span "Image" at bounding box center [331, 146] width 16 height 9
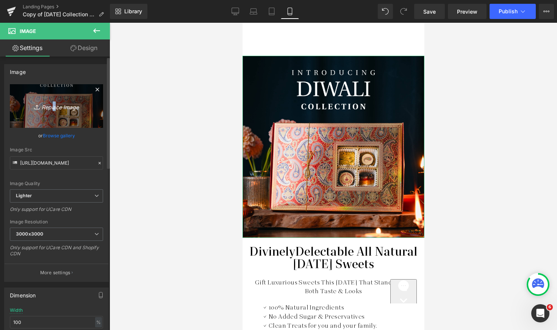
click at [51, 106] on icon "Replace Image" at bounding box center [56, 105] width 61 height 9
type input "C:\fakepath\Frame 2143-min.jpg"
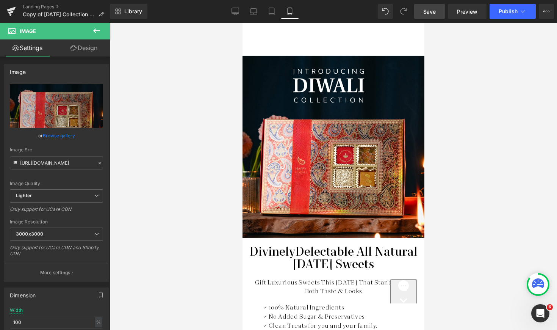
click at [433, 14] on span "Save" at bounding box center [429, 12] width 12 height 8
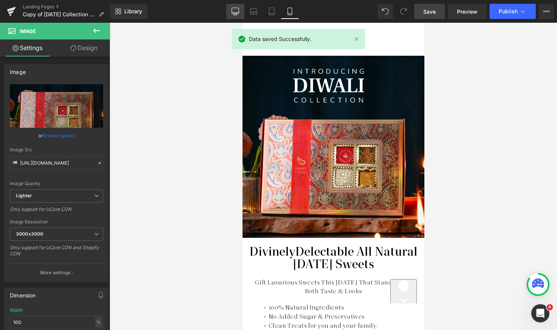
click at [232, 13] on icon at bounding box center [235, 11] width 7 height 6
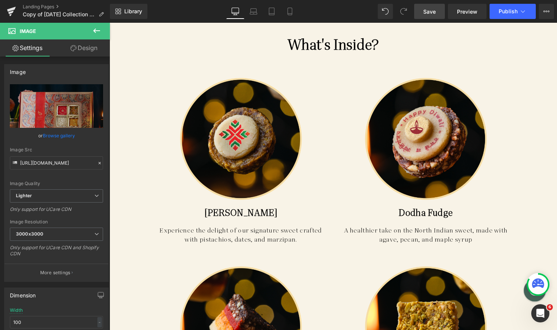
scroll to position [1719, 0]
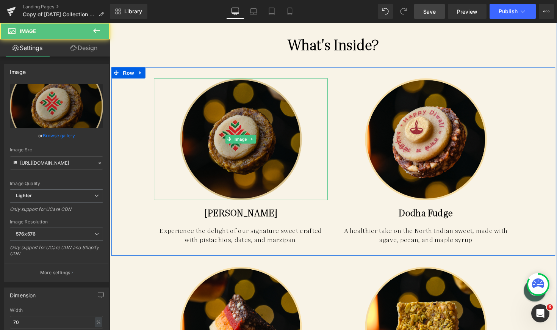
click at [231, 152] on img at bounding box center [244, 142] width 125 height 125
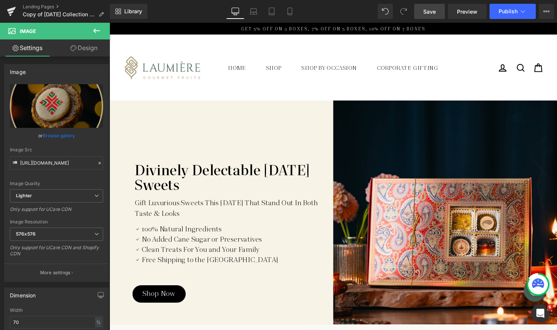
scroll to position [0, 0]
click at [34, 5] on link "Landing Pages" at bounding box center [66, 7] width 87 height 6
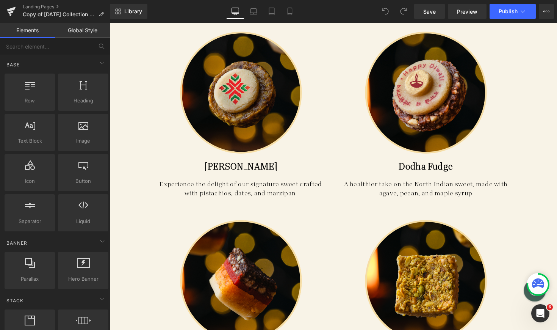
scroll to position [1730, 0]
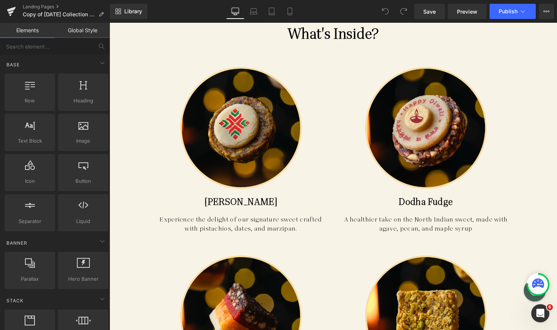
click at [238, 122] on div "Image" at bounding box center [244, 130] width 178 height 125
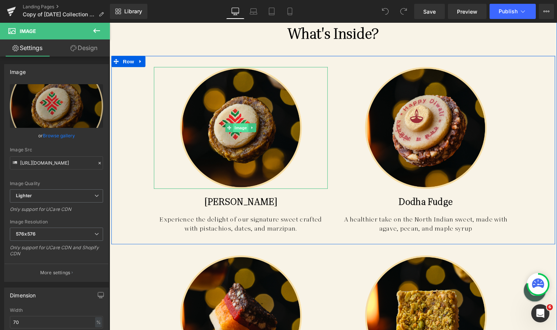
click at [245, 127] on span "Image" at bounding box center [244, 130] width 16 height 9
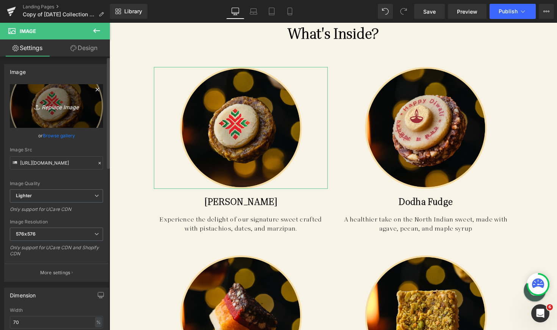
click at [62, 107] on icon "Replace Image" at bounding box center [56, 105] width 61 height 9
type input "C:\fakepath\Ellipse 67-min.png"
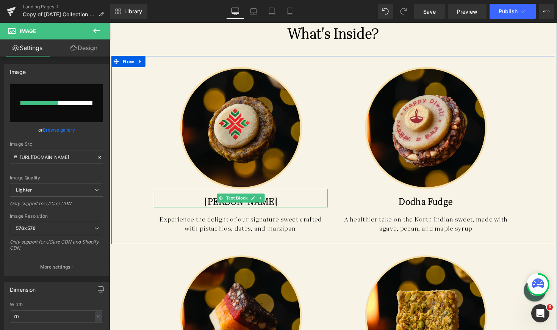
click at [206, 203] on p "[PERSON_NAME]" at bounding box center [244, 205] width 178 height 11
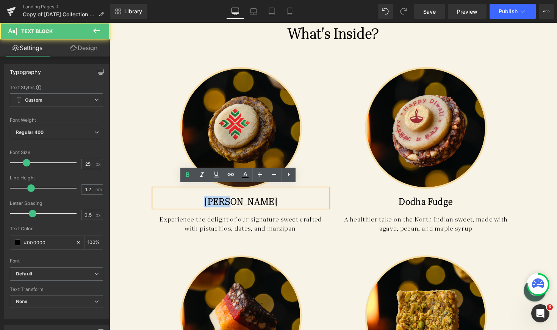
click at [206, 203] on p "[PERSON_NAME]" at bounding box center [244, 205] width 178 height 11
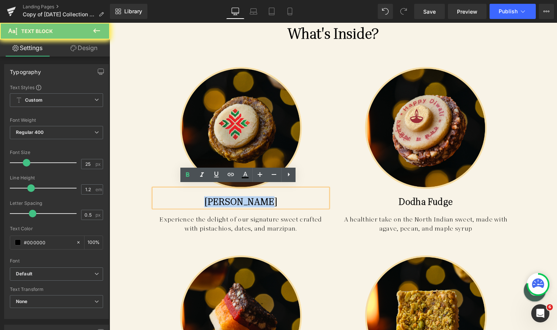
click at [206, 203] on p "[PERSON_NAME]" at bounding box center [244, 205] width 178 height 11
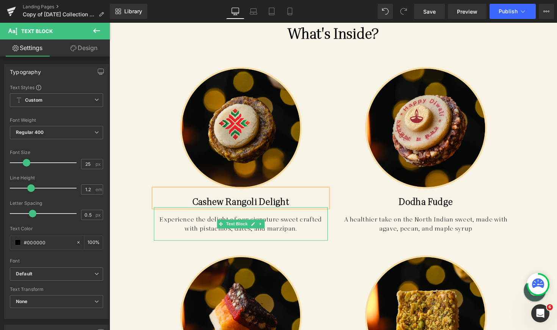
click at [177, 222] on p "Experience the delight of our signature sweet crafted with pistachios, dates, a…" at bounding box center [244, 228] width 178 height 19
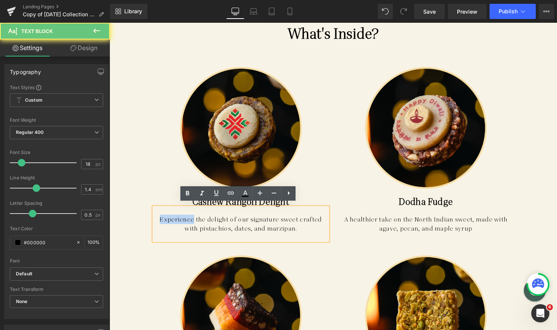
click at [177, 222] on p "Experience the delight of our signature sweet crafted with pistachios, dates, a…" at bounding box center [244, 228] width 178 height 19
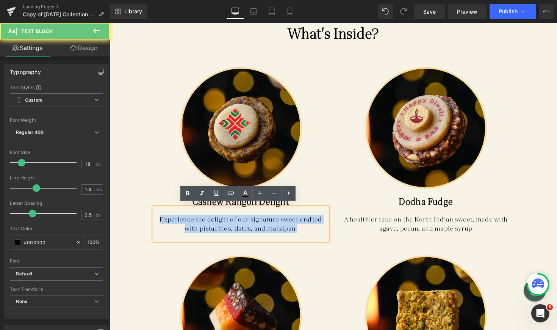
click at [177, 222] on p "Experience the delight of our signature sweet crafted with pistachios, dates, a…" at bounding box center [244, 228] width 178 height 19
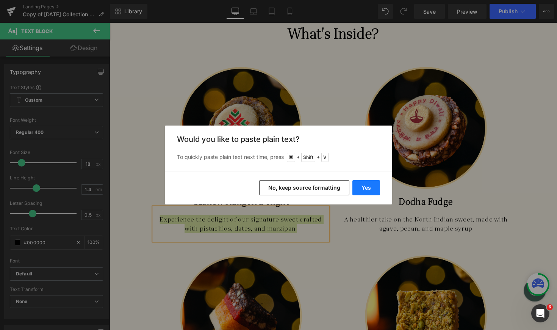
click at [367, 183] on button "Yes" at bounding box center [366, 187] width 28 height 15
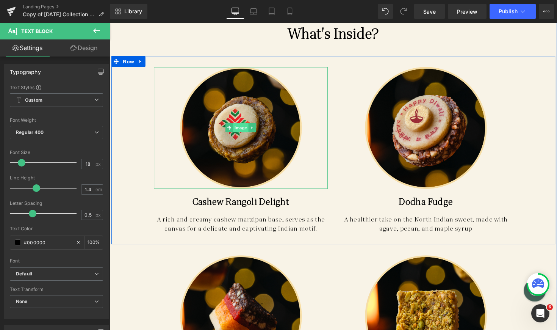
click at [243, 127] on span "Image" at bounding box center [244, 130] width 16 height 9
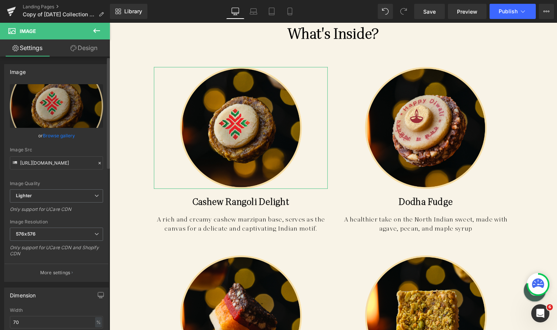
click at [61, 131] on link "Browse gallery" at bounding box center [59, 135] width 32 height 13
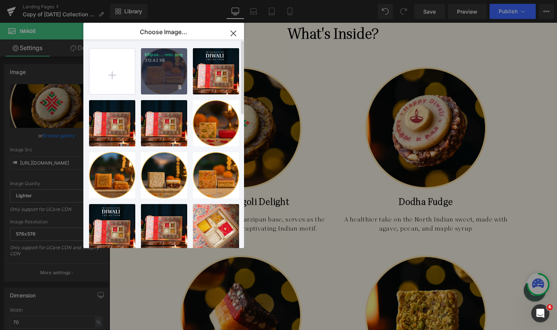
click at [166, 70] on div "Ellipse...-min.png 313.42 KB" at bounding box center [164, 71] width 46 height 46
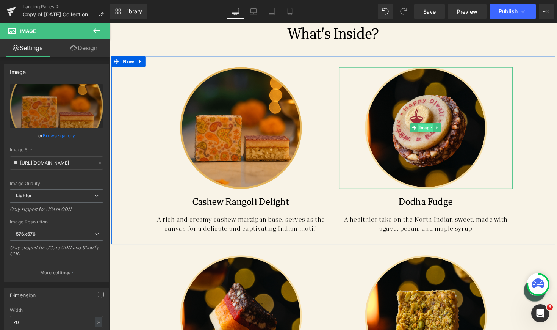
click at [435, 129] on span "Image" at bounding box center [433, 130] width 16 height 9
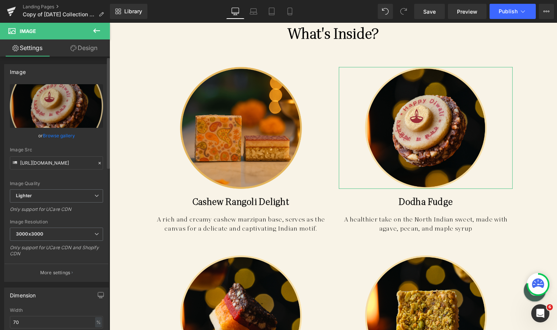
click at [66, 135] on link "Browse gallery" at bounding box center [59, 135] width 32 height 13
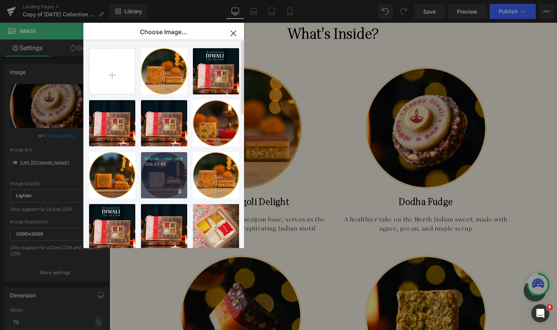
click at [166, 174] on div "Ellipse...-min.png 306.42 KB" at bounding box center [164, 175] width 46 height 46
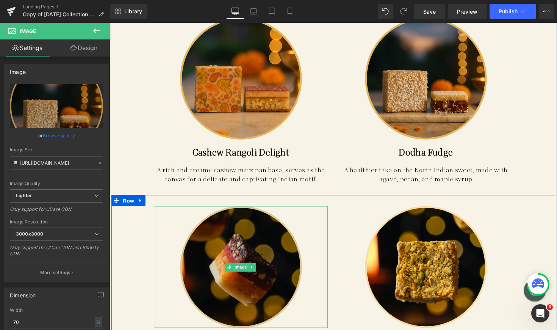
scroll to position [1783, 0]
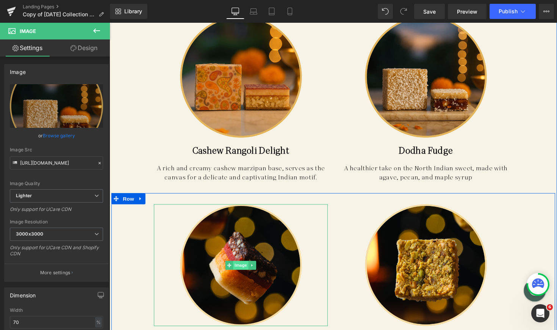
click at [245, 266] on span "Image" at bounding box center [244, 270] width 16 height 9
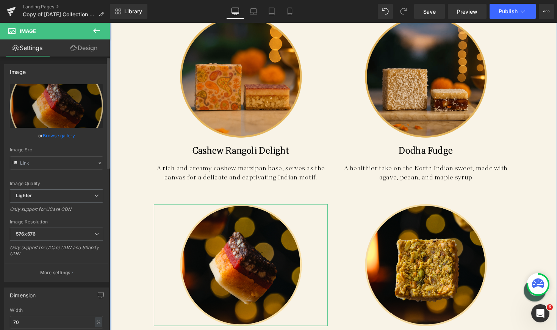
click at [59, 135] on link "Browse gallery" at bounding box center [59, 135] width 32 height 13
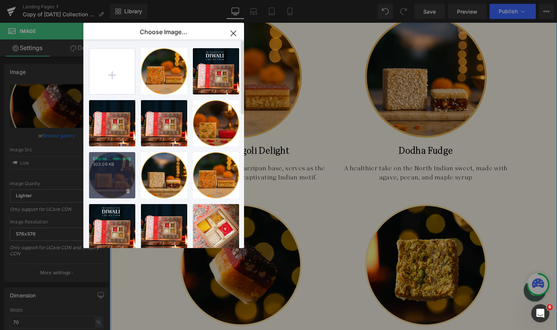
click at [119, 180] on div "Ellipse...-min.png 303.09 KB" at bounding box center [112, 175] width 46 height 46
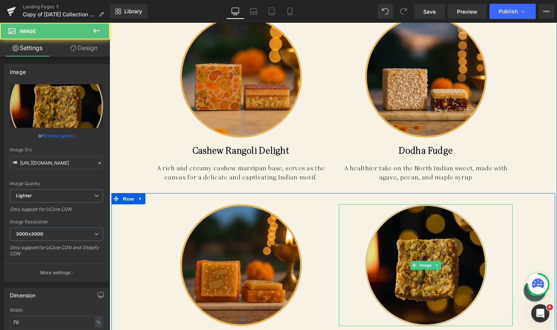
click at [437, 260] on img at bounding box center [433, 270] width 125 height 125
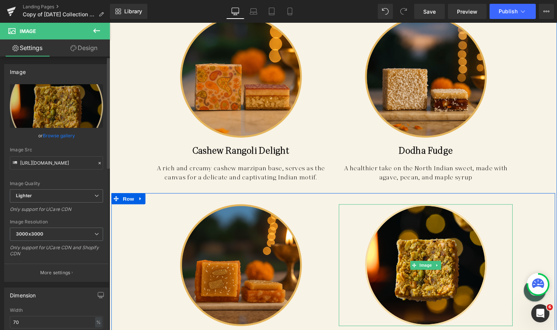
click at [68, 134] on link "Browse gallery" at bounding box center [59, 135] width 32 height 13
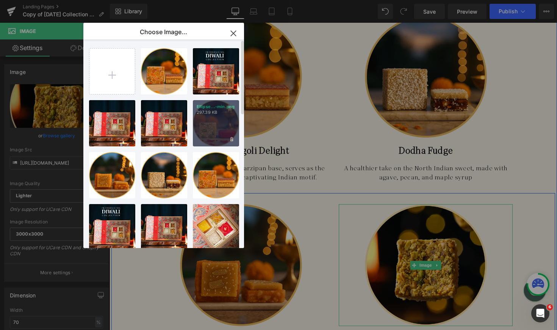
click at [212, 134] on div "Ellipse...-min.png 297.39 KB" at bounding box center [216, 123] width 46 height 46
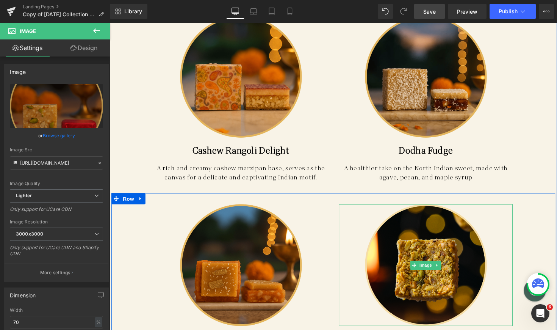
click at [434, 14] on span "Save" at bounding box center [429, 12] width 12 height 8
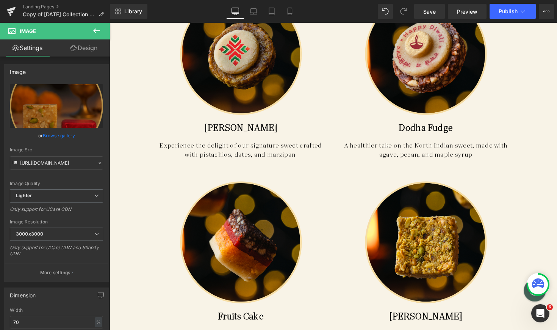
scroll to position [1728, 0]
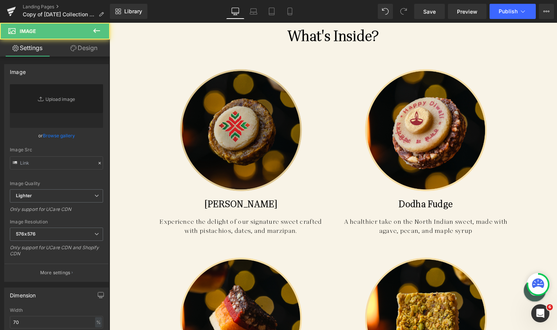
click at [244, 127] on div "Image" at bounding box center [244, 132] width 178 height 125
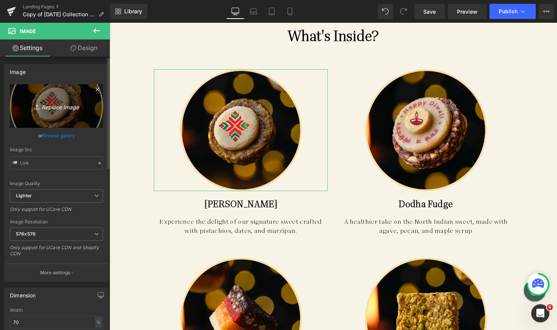
click at [70, 105] on icon "Replace Image" at bounding box center [56, 105] width 61 height 9
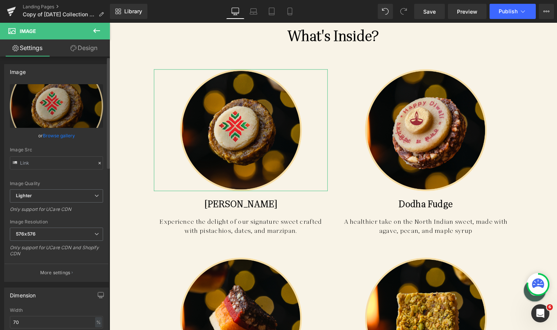
click at [63, 133] on link "Browse gallery" at bounding box center [59, 135] width 32 height 13
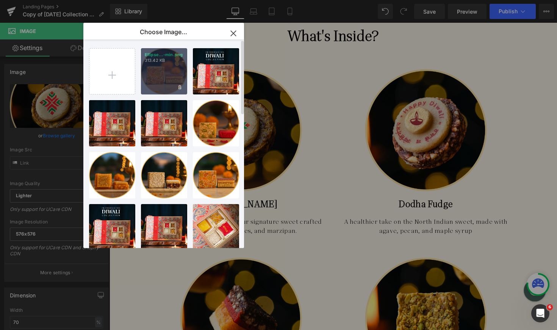
click at [161, 70] on div "Ellipse...-min.png 313.42 KB" at bounding box center [164, 71] width 46 height 46
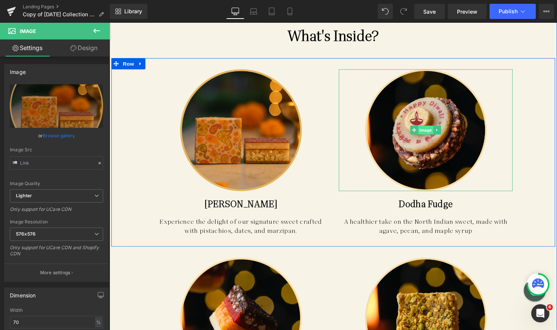
click at [433, 130] on span "Image" at bounding box center [433, 132] width 16 height 9
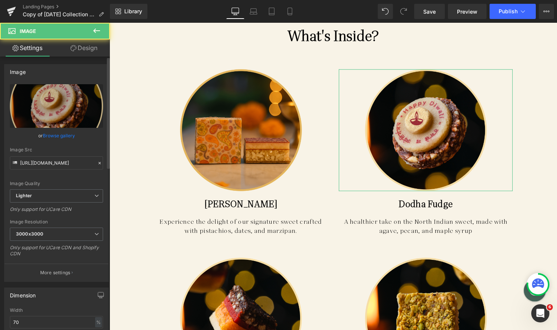
click at [66, 137] on link "Browse gallery" at bounding box center [59, 135] width 32 height 13
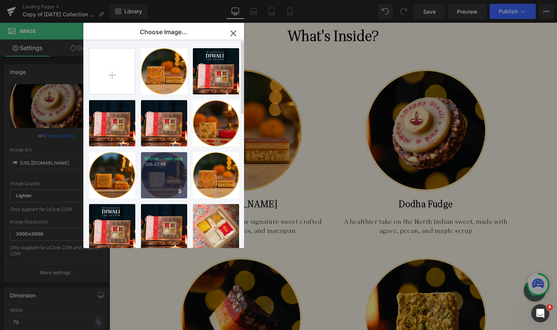
click at [159, 184] on div "Ellipse...-min.png 306.42 KB" at bounding box center [164, 175] width 46 height 46
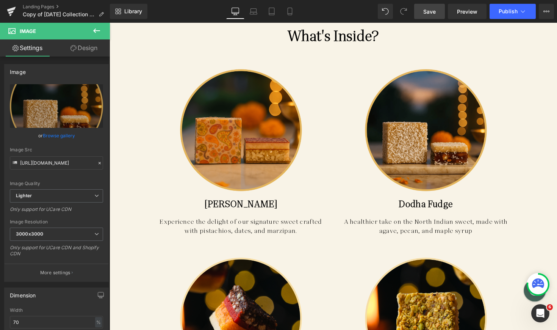
click at [429, 14] on span "Save" at bounding box center [429, 12] width 12 height 8
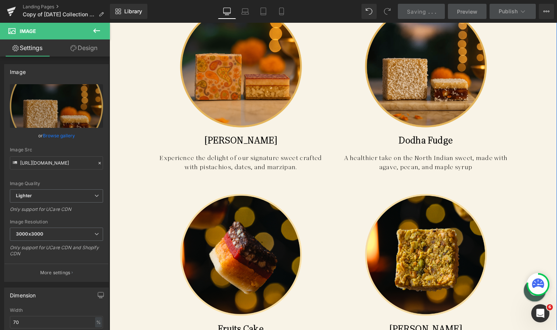
scroll to position [1793, 0]
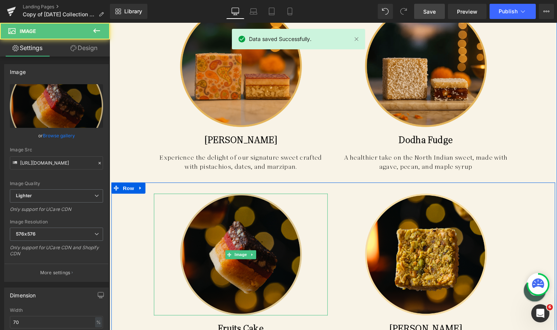
click at [242, 264] on img at bounding box center [244, 260] width 125 height 125
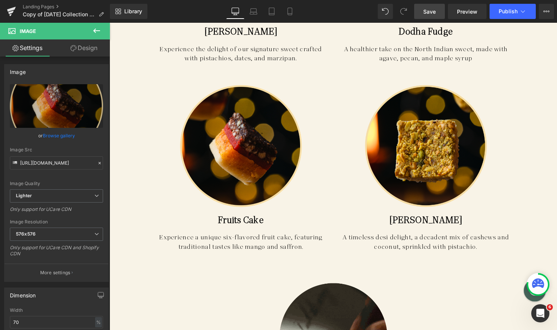
scroll to position [1862, 0]
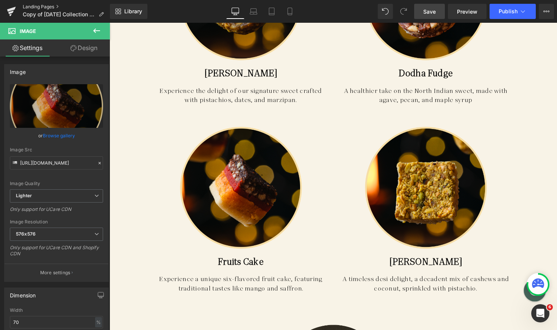
click at [37, 6] on link "Landing Pages" at bounding box center [66, 7] width 87 height 6
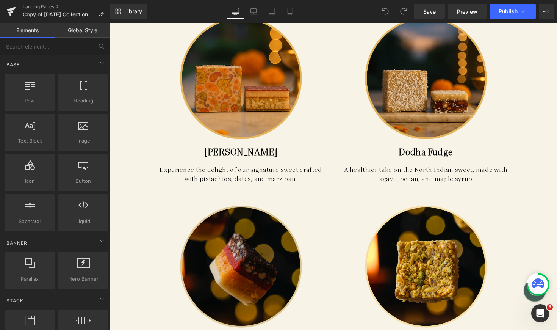
scroll to position [1837, 0]
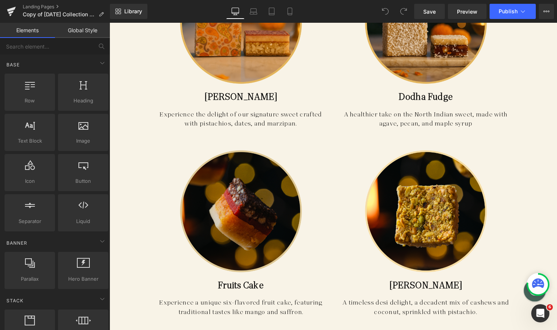
click at [243, 211] on div "Image" at bounding box center [244, 215] width 178 height 125
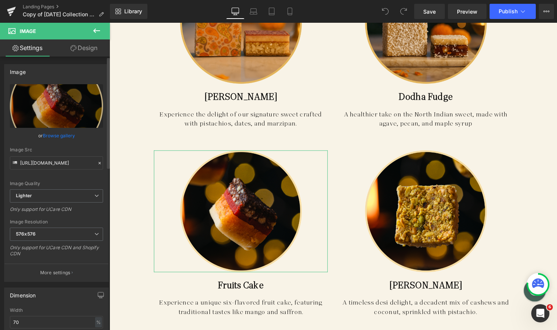
click at [71, 137] on link "Browse gallery" at bounding box center [59, 135] width 32 height 13
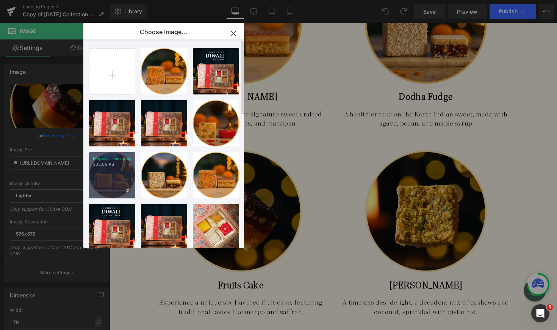
click at [117, 173] on div "Ellipse...-min.png 303.09 KB" at bounding box center [112, 175] width 46 height 46
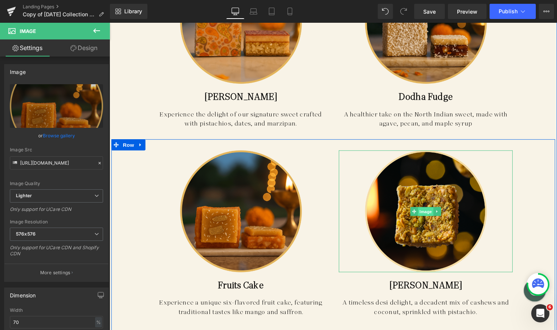
click at [432, 211] on span "Image" at bounding box center [433, 215] width 16 height 9
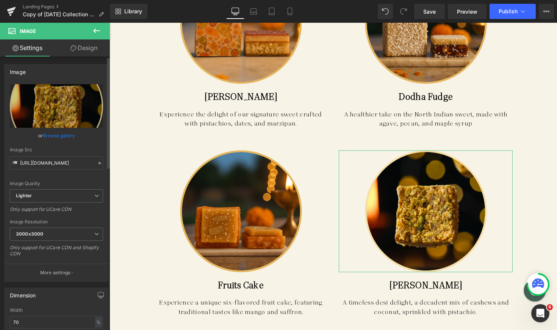
click at [67, 137] on link "Browse gallery" at bounding box center [59, 135] width 32 height 13
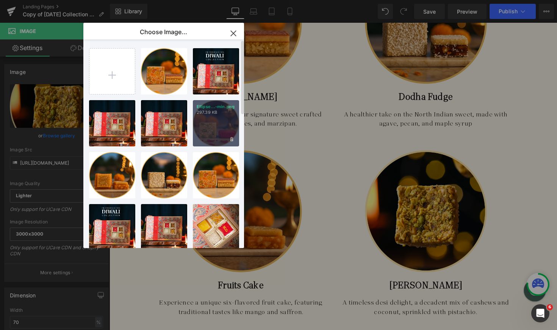
click at [211, 124] on div "Ellipse...-min.png 297.39 KB" at bounding box center [216, 123] width 46 height 46
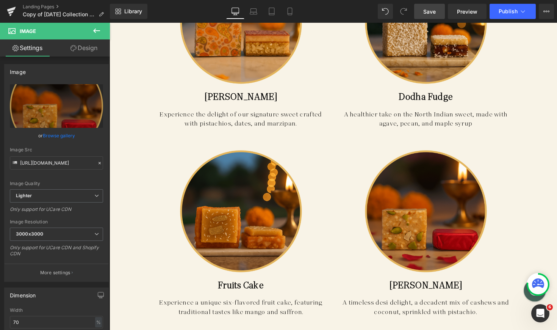
click at [431, 13] on span "Save" at bounding box center [429, 12] width 12 height 8
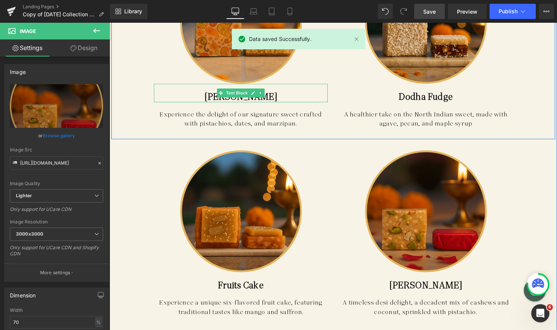
click at [284, 93] on p "[PERSON_NAME]" at bounding box center [244, 98] width 178 height 11
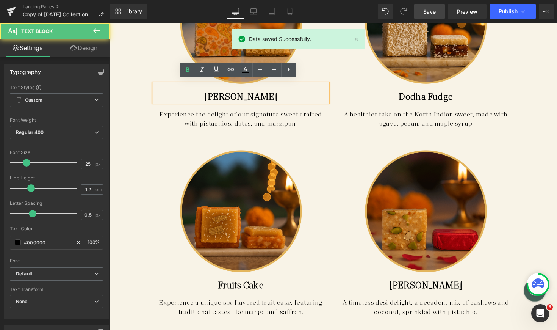
click at [284, 93] on p "[PERSON_NAME]" at bounding box center [244, 98] width 178 height 11
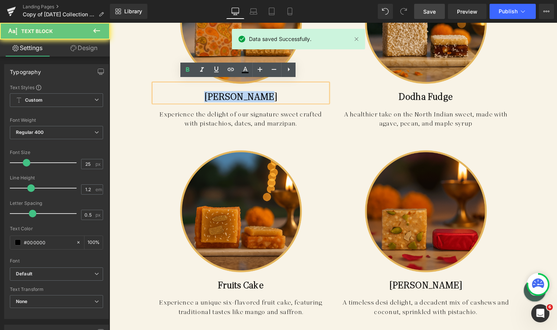
click at [284, 93] on p "[PERSON_NAME]" at bounding box center [244, 98] width 178 height 11
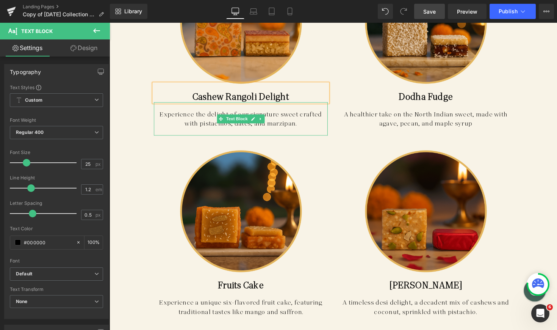
click at [283, 117] on p "Experience the delight of our signature sweet crafted with pistachios, dates, a…" at bounding box center [244, 121] width 178 height 19
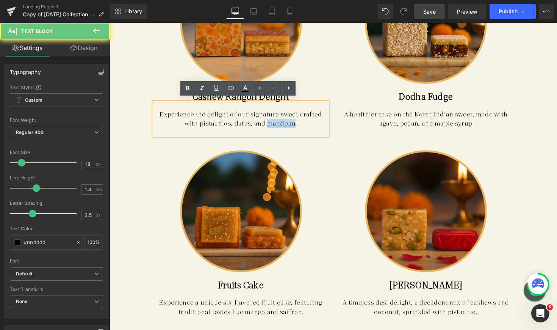
click at [283, 117] on p "Experience the delight of our signature sweet crafted with pistachios, dates, a…" at bounding box center [244, 121] width 178 height 19
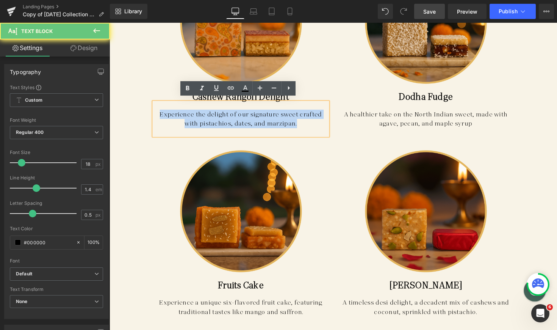
click at [283, 117] on p "Experience the delight of our signature sweet crafted with pistachios, dates, a…" at bounding box center [244, 121] width 178 height 19
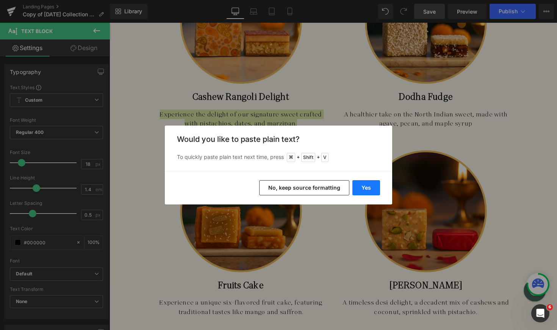
click at [371, 190] on button "Yes" at bounding box center [366, 187] width 28 height 15
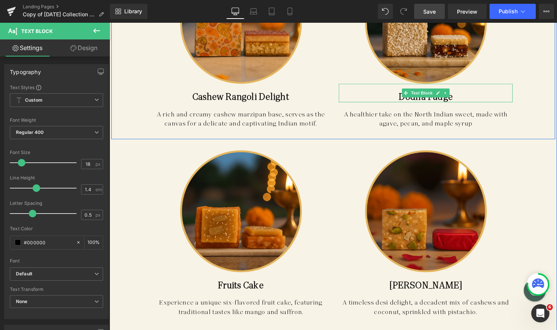
click at [411, 97] on b "Dodha Fudge" at bounding box center [434, 98] width 56 height 11
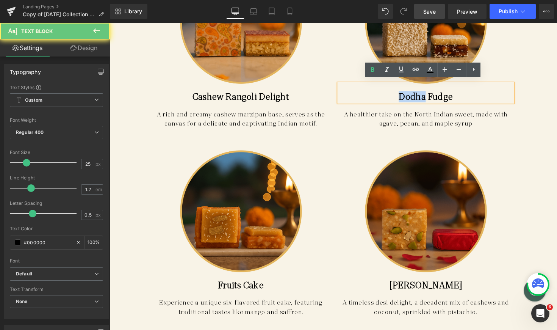
click at [411, 97] on b "Dodha Fudge" at bounding box center [434, 98] width 56 height 11
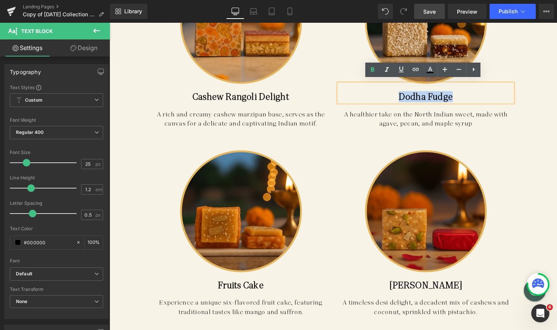
click at [411, 97] on b "Dodha Fudge" at bounding box center [434, 98] width 56 height 11
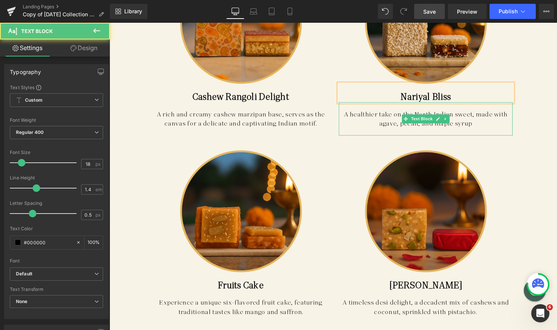
click at [358, 116] on p "A healthier take on the North Indian sweet, made with agave, pecan, and maple s…" at bounding box center [433, 121] width 178 height 19
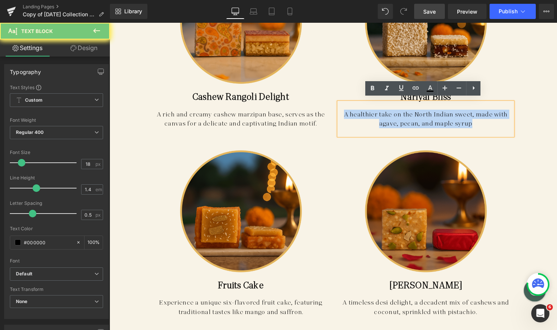
click at [358, 116] on p "A healthier take on the North Indian sweet, made with agave, pecan, and maple s…" at bounding box center [433, 121] width 178 height 19
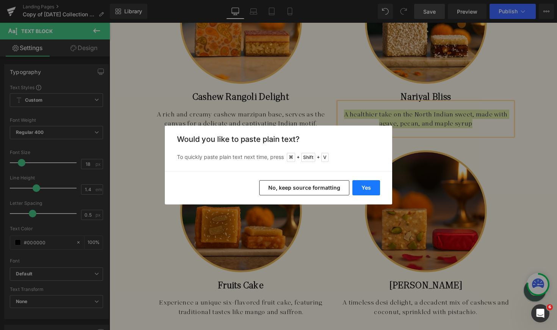
click at [363, 189] on button "Yes" at bounding box center [366, 187] width 28 height 15
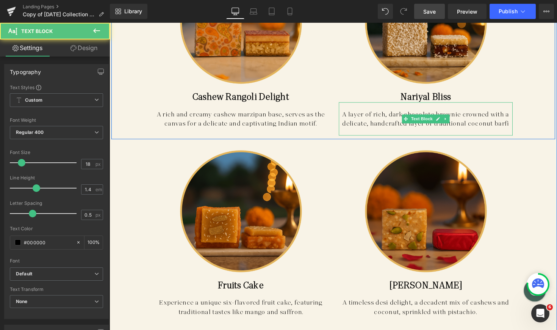
click at [518, 125] on p "A layer of rich, dark chocolate brownie crowned with a delicate, handcrafted la…" at bounding box center [433, 121] width 178 height 19
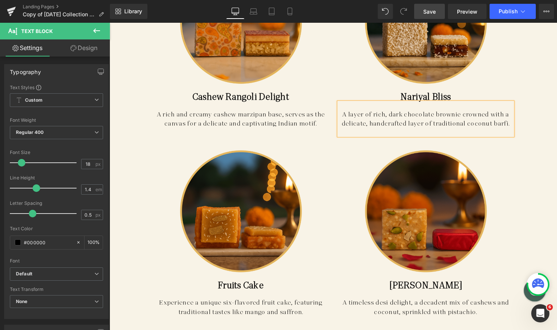
click at [431, 13] on span "Save" at bounding box center [429, 12] width 12 height 8
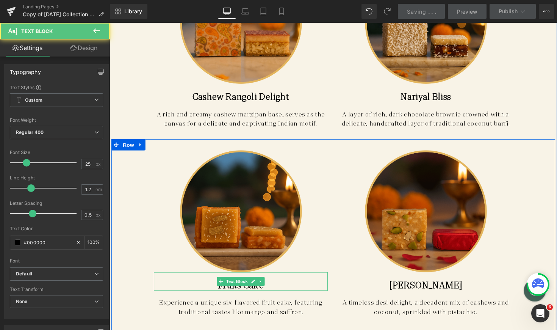
click at [223, 290] on b "Fruits Cake" at bounding box center [243, 291] width 47 height 11
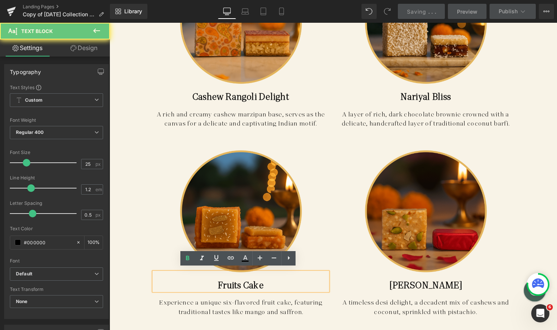
click at [223, 290] on b "Fruits Cake" at bounding box center [243, 291] width 47 height 11
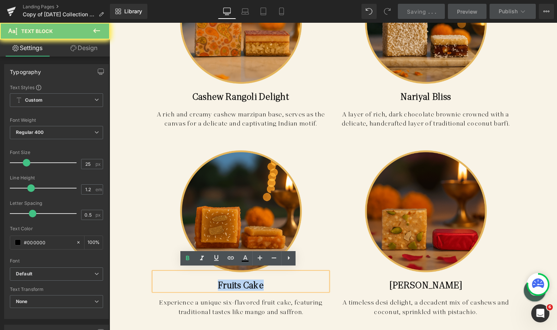
click at [223, 290] on b "Fruits Cake" at bounding box center [243, 291] width 47 height 11
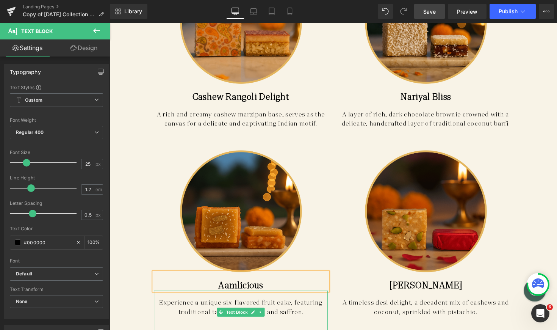
click at [194, 309] on p "Experience a unique six-flavored fruit cake, featuring traditional tastes like …" at bounding box center [244, 314] width 178 height 19
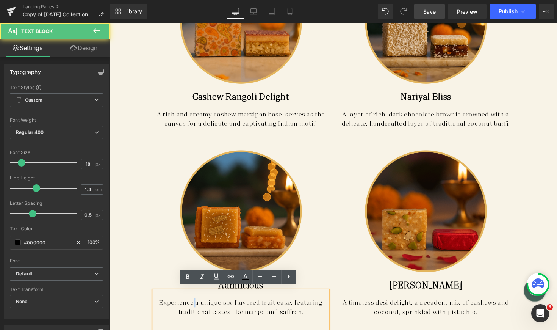
click at [194, 309] on p "Experience a unique six-flavored fruit cake, featuring traditional tastes like …" at bounding box center [244, 314] width 178 height 19
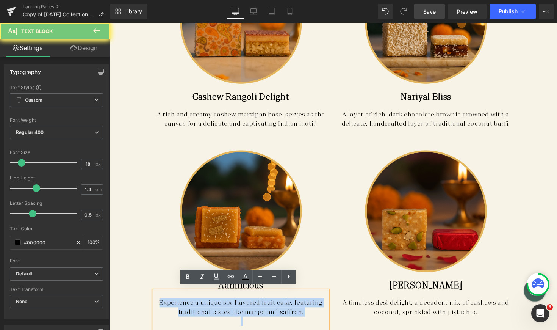
click at [194, 309] on p "Experience a unique six-flavored fruit cake, featuring traditional tastes like …" at bounding box center [244, 314] width 178 height 19
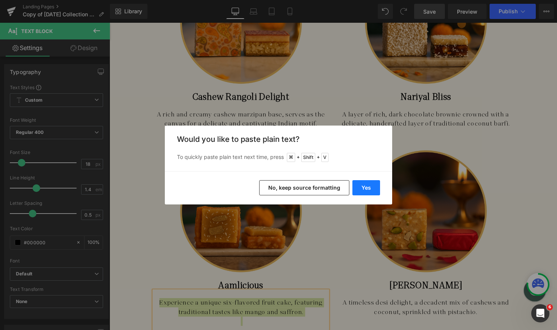
click at [372, 192] on button "Yes" at bounding box center [366, 187] width 28 height 15
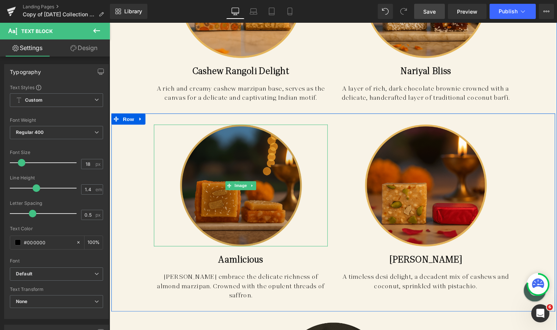
scroll to position [1864, 0]
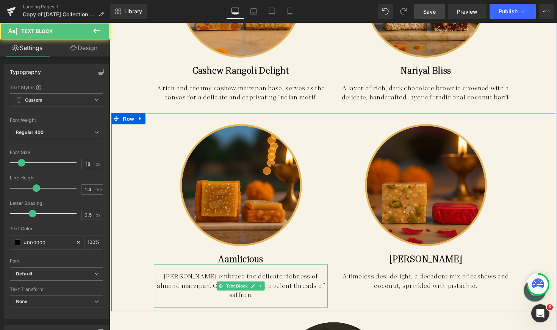
click at [268, 297] on p "[PERSON_NAME] embrace the delicate richness of almond marzipan. Crowned with th…" at bounding box center [244, 292] width 178 height 29
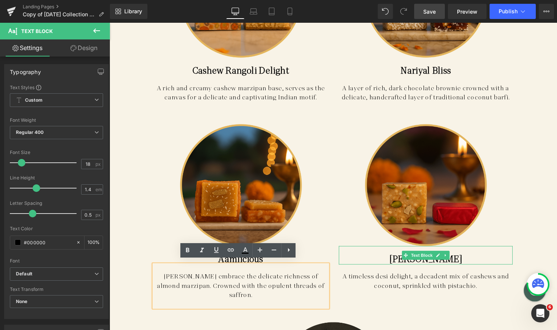
click at [403, 259] on b "[PERSON_NAME]" at bounding box center [433, 264] width 75 height 11
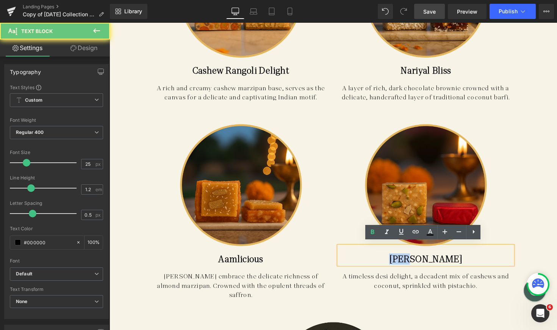
click at [403, 259] on b "[PERSON_NAME]" at bounding box center [433, 264] width 75 height 11
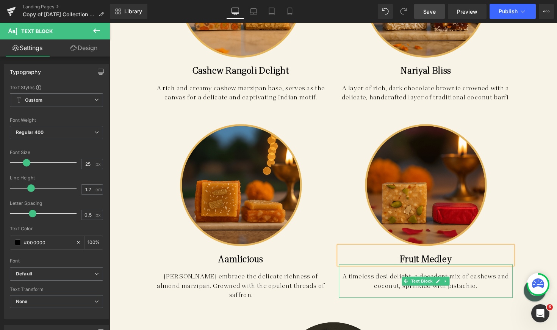
click at [397, 285] on p "A timeless desi delight, a decadent mix of cashews and coconut, sprinkled with …" at bounding box center [433, 287] width 178 height 19
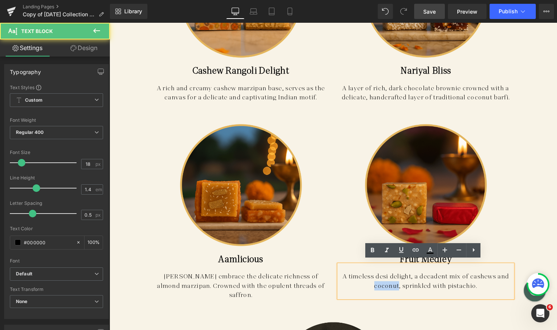
click at [397, 285] on p "A timeless desi delight, a decadent mix of cashews and coconut, sprinkled with …" at bounding box center [433, 287] width 178 height 19
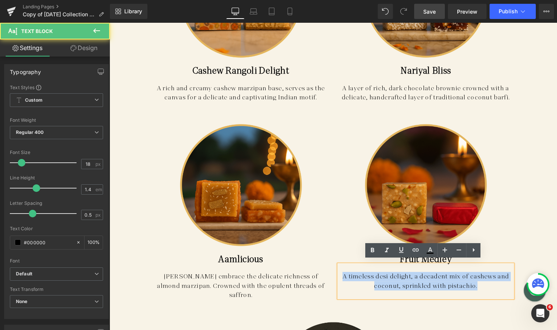
click at [397, 285] on p "A timeless desi delight, a decadent mix of cashews and coconut, sprinkled with …" at bounding box center [433, 287] width 178 height 19
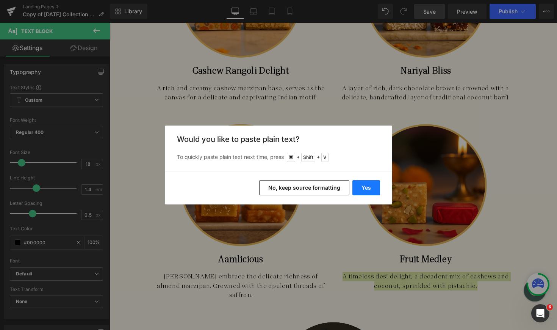
click at [369, 186] on button "Yes" at bounding box center [366, 187] width 28 height 15
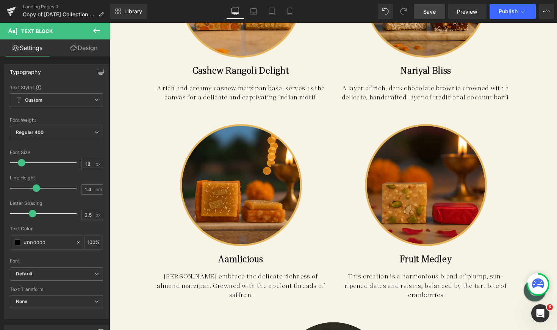
click at [423, 9] on link "Save" at bounding box center [429, 11] width 31 height 15
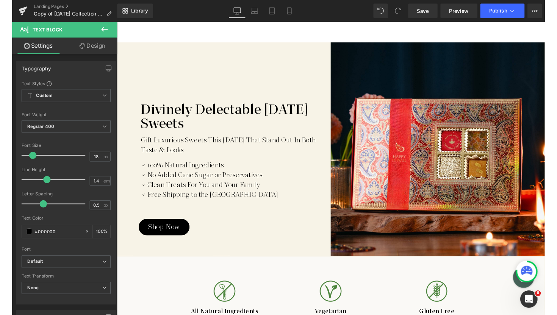
scroll to position [0, 0]
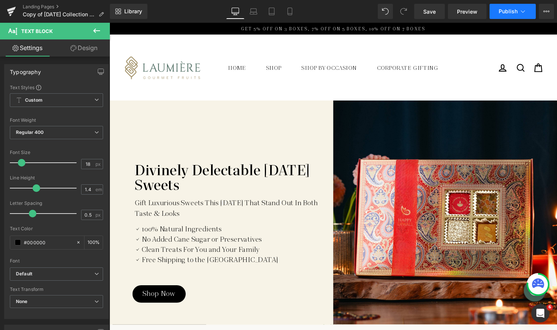
click at [515, 14] on button "Publish" at bounding box center [512, 11] width 46 height 15
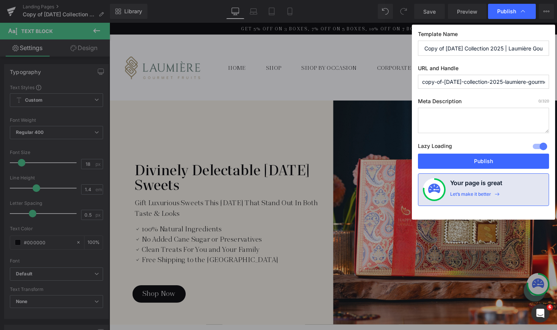
drag, startPoint x: 446, startPoint y: 48, endPoint x: 395, endPoint y: 48, distance: 51.1
click at [395, 48] on div "Publish Template Name Copy of [DATE] Collection 2025 | Laumière Gourmet Fruits …" at bounding box center [278, 165] width 557 height 330
type input "[DATE] Collection 2025 | Laumière Gourmet Fruits"
drag, startPoint x: 445, startPoint y: 83, endPoint x: 395, endPoint y: 83, distance: 50.0
click at [395, 83] on div "Publish Template Name [DATE] Collection 2025 | Laumière Gourmet Fruits URL and …" at bounding box center [278, 165] width 557 height 330
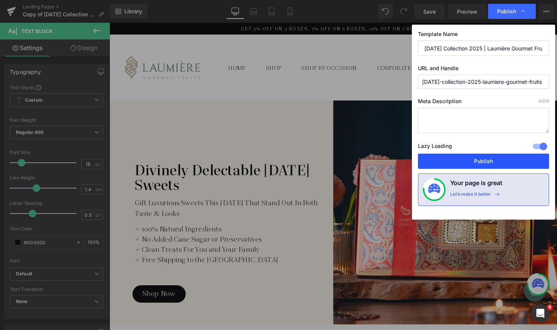
type input "[DATE]-collection-2025-laumiere-gourmet-fruits"
click at [453, 159] on button "Publish" at bounding box center [483, 160] width 131 height 15
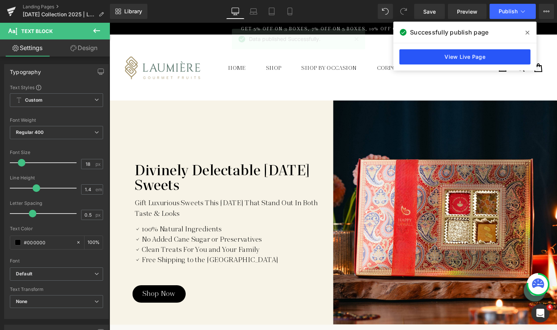
click at [489, 53] on link "View Live Page" at bounding box center [464, 56] width 131 height 15
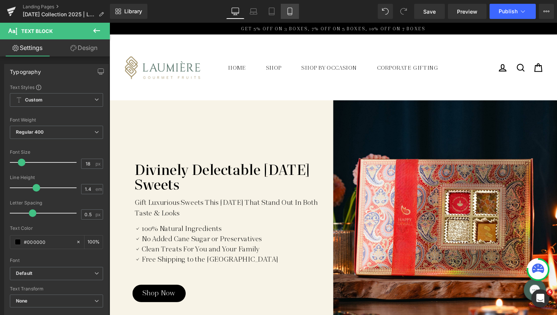
click at [289, 11] on icon at bounding box center [290, 12] width 8 height 8
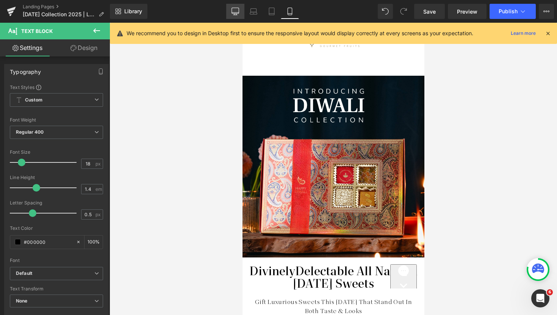
click at [232, 13] on icon at bounding box center [235, 12] width 8 height 8
